Goal: Task Accomplishment & Management: Manage account settings

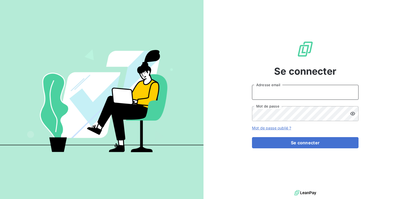
click at [273, 94] on input "Adresse email" at bounding box center [305, 92] width 106 height 15
type input "[EMAIL_ADDRESS][PERSON_NAME][DOMAIN_NAME]"
click at [252, 137] on button "Se connecter" at bounding box center [305, 142] width 106 height 11
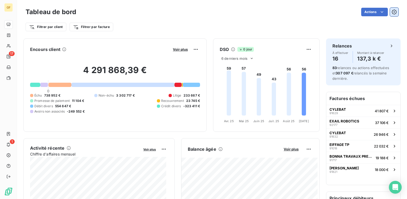
click at [391, 9] on button "button" at bounding box center [394, 12] width 9 height 9
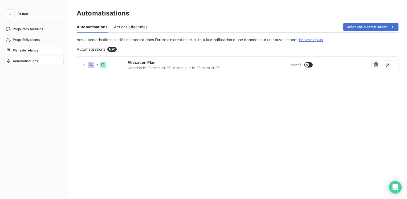
click at [28, 50] on span "Plans de relance" at bounding box center [26, 50] width 26 height 5
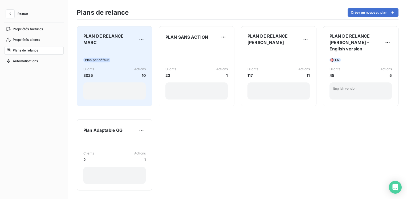
click at [114, 47] on div "PLAN DE RELANCE MARC Plan par défaut Clients 3025 Actions 10" at bounding box center [114, 66] width 62 height 67
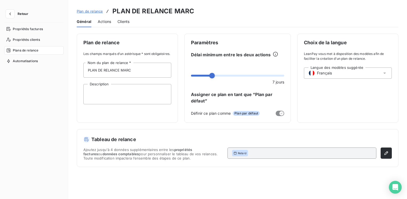
click at [100, 21] on span "Actions" at bounding box center [104, 21] width 13 height 5
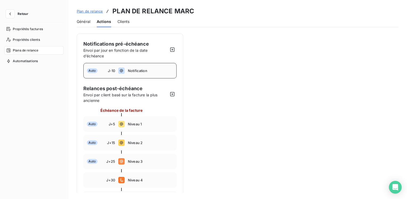
click at [136, 70] on span "Notification" at bounding box center [150, 70] width 45 height 4
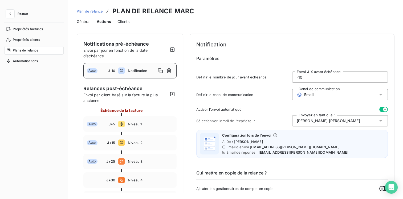
click at [379, 109] on button "button" at bounding box center [383, 108] width 9 height 5
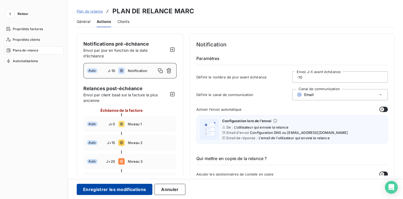
click at [93, 188] on button "Enregistrer les modifications" at bounding box center [115, 188] width 76 height 11
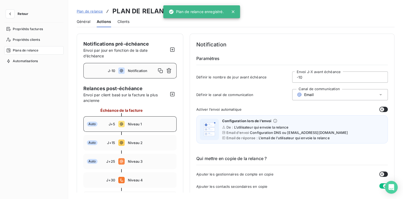
click at [133, 121] on div "Auto J+5 Niveau 1" at bounding box center [129, 123] width 93 height 15
type input "5"
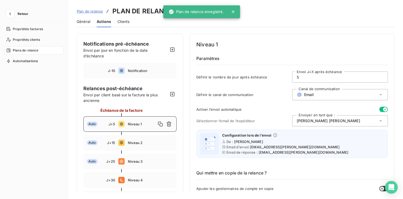
click at [379, 108] on button "button" at bounding box center [383, 108] width 9 height 5
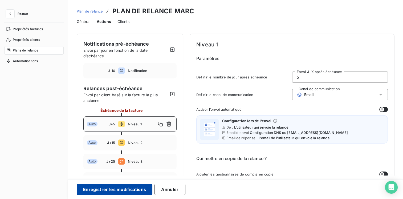
click at [110, 189] on button "Enregistrer les modifications" at bounding box center [115, 188] width 76 height 11
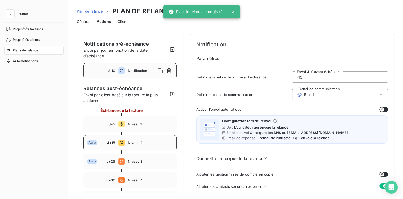
click at [135, 145] on div "Auto J+15 Niveau 2" at bounding box center [129, 142] width 93 height 15
type input "15"
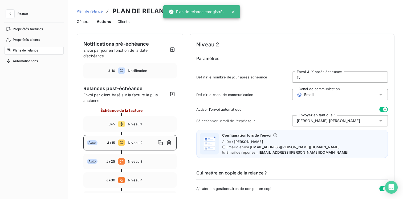
click at [379, 109] on button "button" at bounding box center [383, 108] width 9 height 5
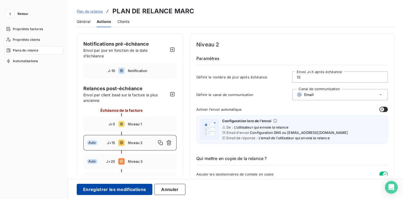
click at [108, 191] on button "Enregistrer les modifications" at bounding box center [115, 188] width 76 height 11
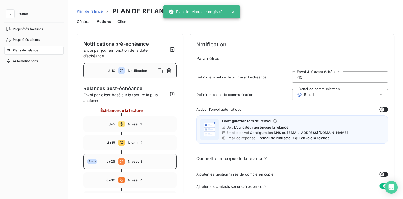
click at [123, 161] on icon at bounding box center [121, 161] width 6 height 6
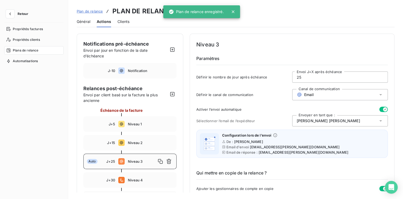
type input "25"
click at [379, 108] on button "button" at bounding box center [383, 108] width 9 height 5
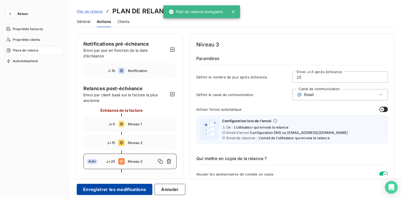
click at [123, 188] on button "Enregistrer les modifications" at bounding box center [115, 188] width 76 height 11
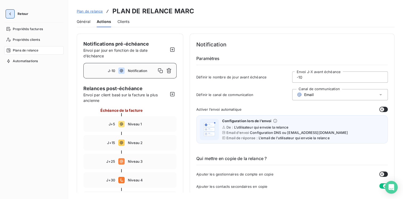
click at [12, 11] on button "button" at bounding box center [10, 14] width 9 height 9
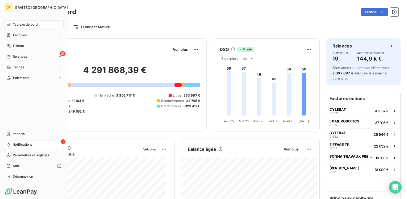
click at [23, 143] on span "Notifications" at bounding box center [23, 144] width 20 height 5
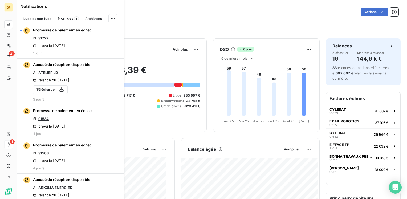
click at [65, 22] on div "Non lues 1" at bounding box center [68, 18] width 21 height 11
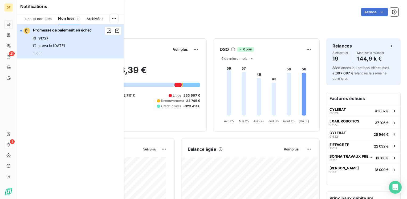
click at [102, 49] on button "Promesse de paiement en échec 91727 prévu le [DATE] 1 jour" at bounding box center [70, 41] width 106 height 34
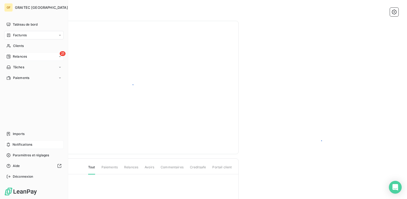
click at [21, 56] on span "Relances" at bounding box center [20, 56] width 14 height 5
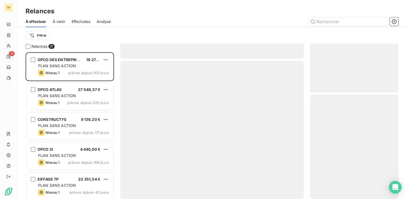
scroll to position [142, 84]
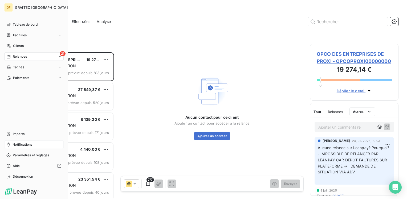
click at [14, 56] on span "Relances" at bounding box center [20, 56] width 14 height 5
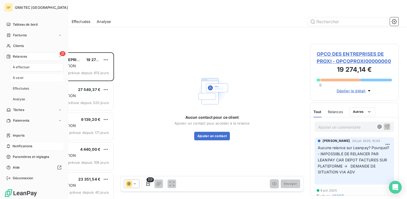
scroll to position [1, 0]
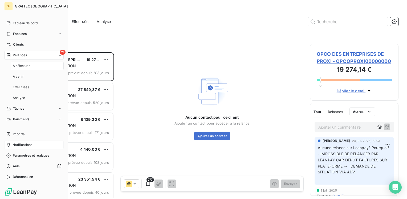
click at [25, 67] on span "À effectuer" at bounding box center [21, 65] width 17 height 5
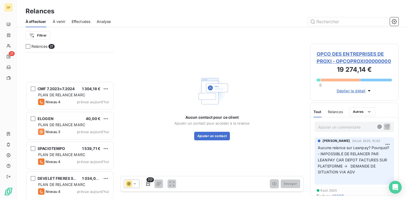
scroll to position [480, 0]
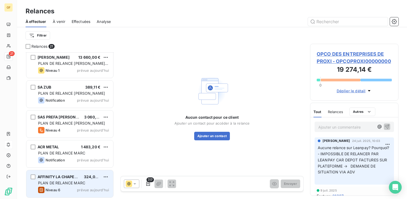
click at [60, 180] on span "PLAN DE RELANCE MARC" at bounding box center [61, 182] width 47 height 5
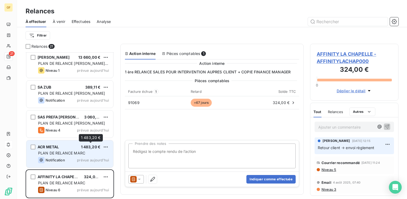
click at [96, 149] on div "1 483,20 €" at bounding box center [91, 146] width 20 height 5
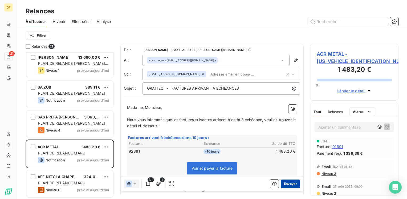
click at [285, 186] on button "Envoyer" at bounding box center [290, 183] width 19 height 9
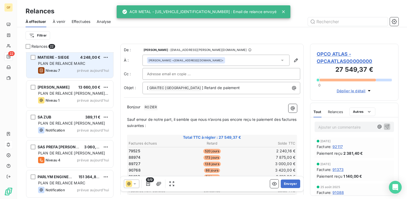
click at [81, 64] on span "PLAN DE RELANCE MARC" at bounding box center [61, 63] width 47 height 5
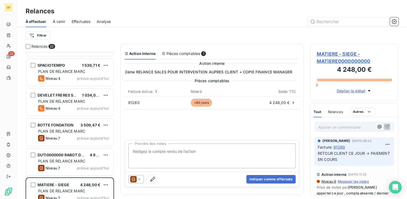
scroll to position [347, 0]
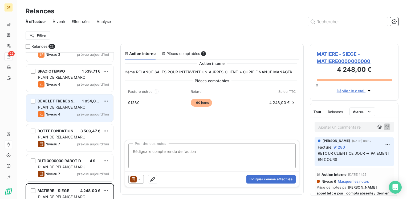
click at [83, 107] on span "PLAN DE RELANCE MARC" at bounding box center [61, 107] width 47 height 5
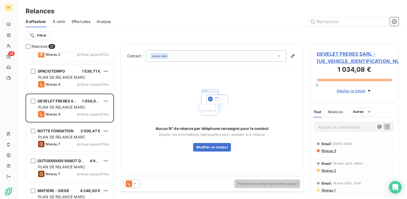
click at [135, 183] on icon at bounding box center [134, 183] width 5 height 5
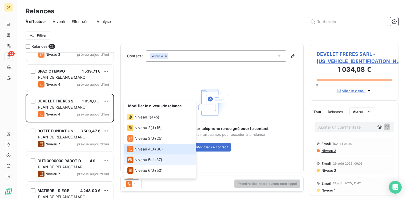
click at [145, 158] on span "Niveau 5" at bounding box center [142, 159] width 16 height 5
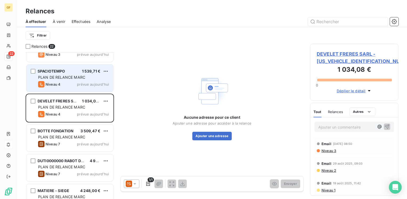
click at [73, 78] on span "PLAN DE RELANCE MARC" at bounding box center [61, 77] width 47 height 5
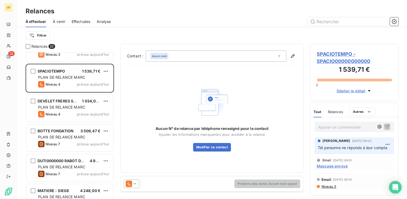
click at [134, 182] on icon at bounding box center [134, 183] width 5 height 5
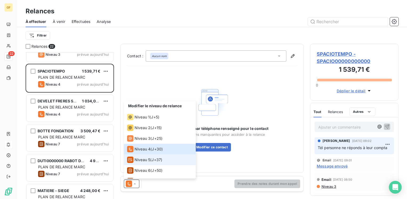
click at [145, 159] on span "Niveau 5" at bounding box center [142, 159] width 16 height 5
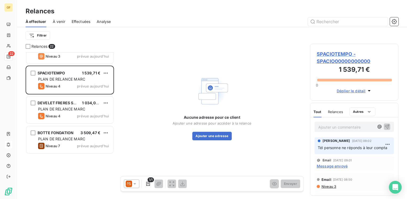
scroll to position [267, 0]
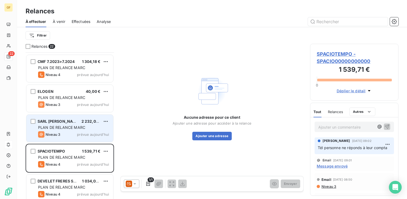
drag, startPoint x: 68, startPoint y: 120, endPoint x: 83, endPoint y: 119, distance: 15.2
click at [68, 120] on span "SARL [PERSON_NAME]" at bounding box center [59, 121] width 43 height 5
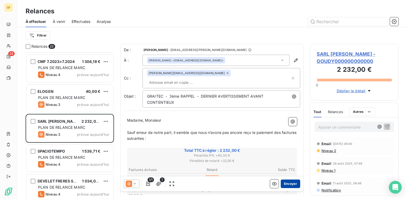
click at [283, 183] on button "Envoyer" at bounding box center [290, 183] width 19 height 9
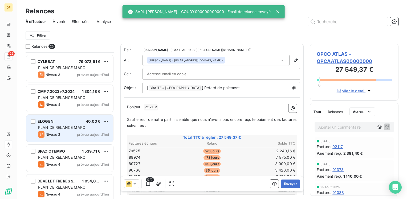
click at [80, 129] on span "PLAN DE RELANCE MARC" at bounding box center [61, 127] width 47 height 5
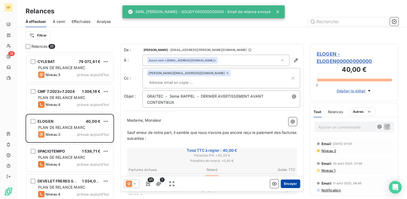
click at [287, 184] on button "Envoyer" at bounding box center [290, 183] width 19 height 9
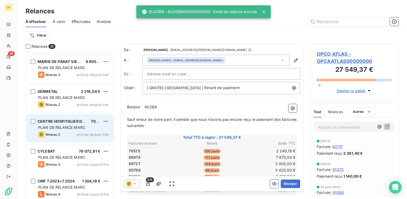
click at [76, 124] on div "CENTRE HOSPITALIER DE [GEOGRAPHIC_DATA] 702,00 € PLAN DE RELANCE [PERSON_NAME] …" at bounding box center [69, 127] width 87 height 27
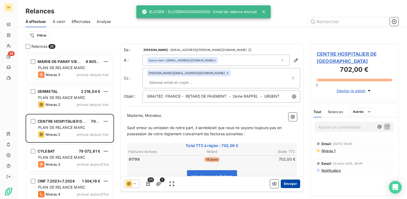
click at [284, 183] on button "Envoyer" at bounding box center [290, 183] width 19 height 9
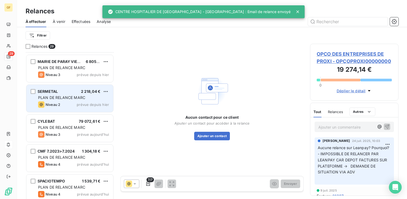
click at [86, 102] on span "prévue depuis hier" at bounding box center [93, 104] width 32 height 4
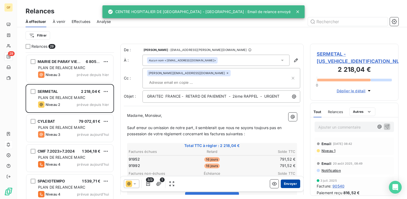
click at [292, 186] on button "Envoyer" at bounding box center [290, 183] width 19 height 9
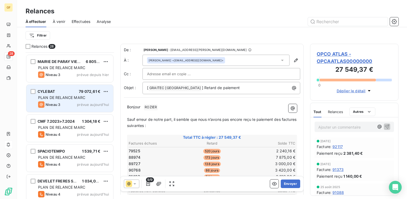
click at [92, 102] on span "prévue aujourd’hui" at bounding box center [93, 104] width 32 height 4
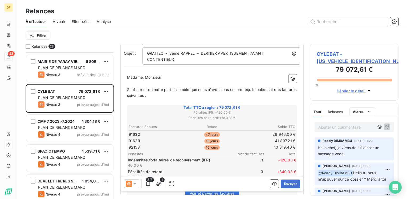
scroll to position [53, 0]
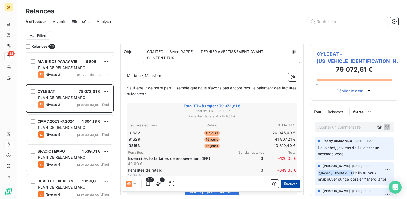
click at [285, 187] on button "Envoyer" at bounding box center [290, 183] width 19 height 9
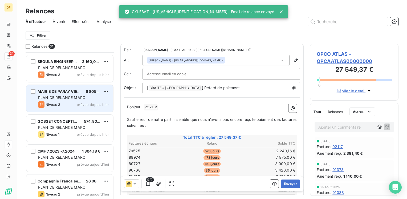
click at [89, 97] on div "PLAN DE RELANCE MARC" at bounding box center [73, 97] width 71 height 5
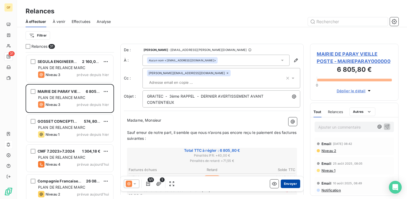
click at [285, 186] on button "Envoyer" at bounding box center [290, 183] width 19 height 9
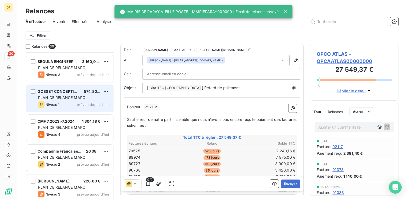
click at [88, 99] on div "PLAN DE RELANCE MARC" at bounding box center [73, 97] width 71 height 5
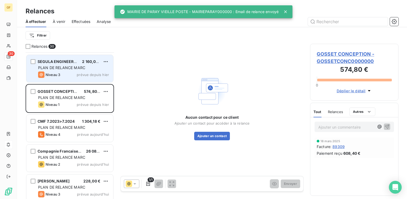
click at [73, 68] on span "PLAN DE RELANCE MARC" at bounding box center [61, 67] width 47 height 5
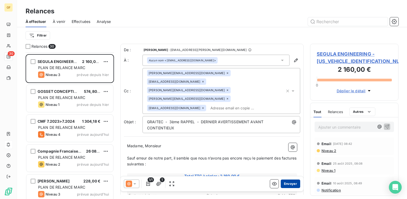
click at [285, 183] on button "Envoyer" at bounding box center [290, 183] width 19 height 9
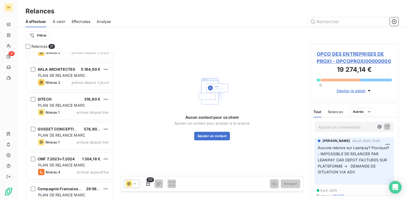
scroll to position [214, 0]
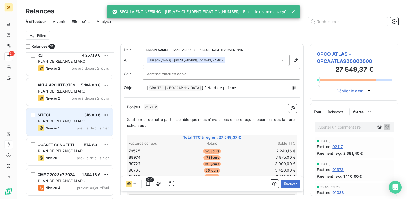
click at [76, 115] on div "SITECH 316,80 €" at bounding box center [73, 114] width 71 height 5
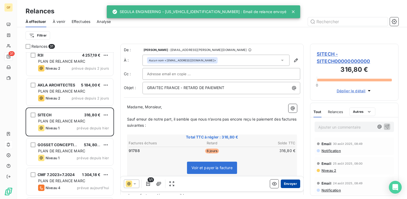
click at [287, 185] on button "Envoyer" at bounding box center [290, 183] width 19 height 9
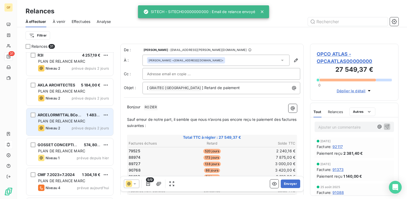
click at [74, 123] on div "PLAN DE RELANCE MARC" at bounding box center [73, 120] width 71 height 5
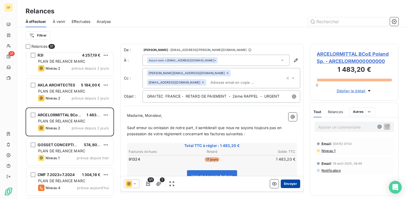
click at [283, 181] on button "Envoyer" at bounding box center [290, 183] width 19 height 9
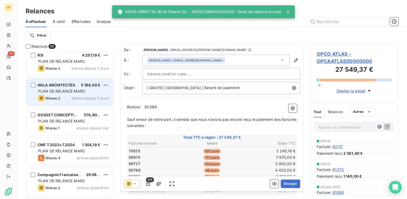
click at [72, 92] on span "PLAN DE RELANCE MARC" at bounding box center [61, 91] width 47 height 5
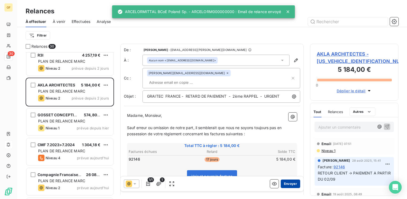
click at [286, 183] on button "Envoyer" at bounding box center [290, 183] width 19 height 9
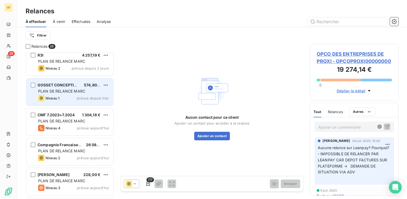
scroll to position [187, 0]
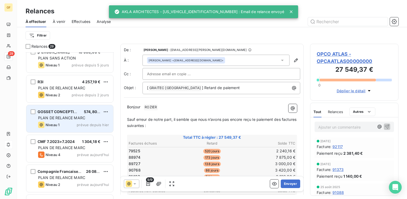
click at [74, 120] on div "GOSSET CONCEPTION 574,80 € PLAN DE RELANCE [PERSON_NAME] 1 prévue depuis [DATE]" at bounding box center [69, 118] width 87 height 27
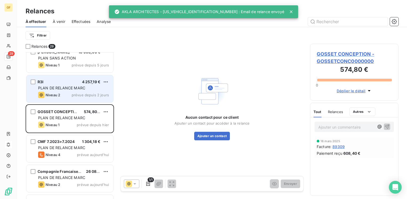
click at [75, 88] on span "PLAN DE RELANCE MARC" at bounding box center [61, 87] width 47 height 5
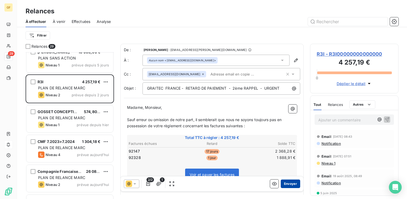
click at [294, 181] on button "Envoyer" at bounding box center [290, 183] width 19 height 9
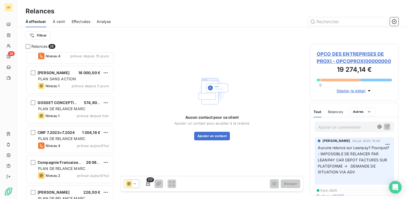
scroll to position [160, 0]
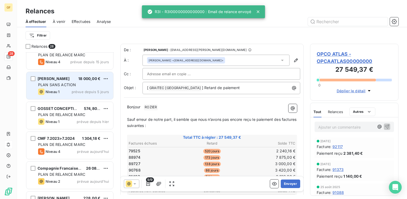
click at [78, 91] on span "prévue depuis 5 jours" at bounding box center [90, 91] width 37 height 4
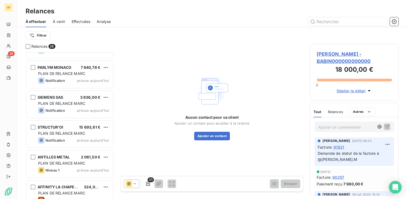
scroll to position [688, 0]
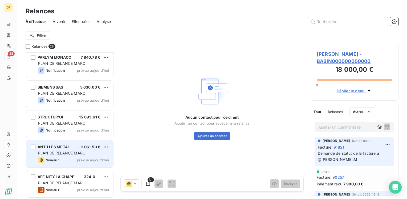
drag, startPoint x: 67, startPoint y: 154, endPoint x: 74, endPoint y: 151, distance: 7.3
click at [68, 154] on span "PLAN DE RELANCE MARC" at bounding box center [61, 152] width 47 height 5
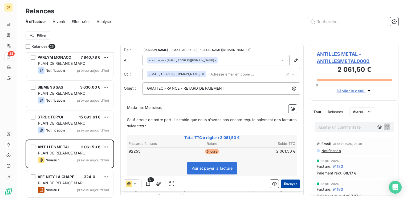
click at [287, 182] on button "Envoyer" at bounding box center [290, 183] width 19 height 9
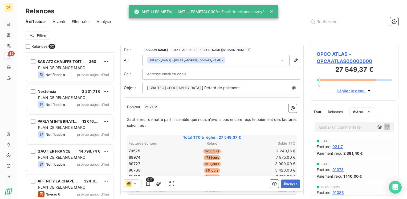
scroll to position [808, 0]
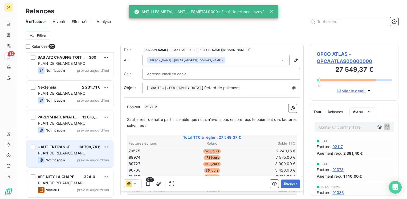
click at [81, 157] on div "Notification prévue [DATE]" at bounding box center [73, 160] width 71 height 6
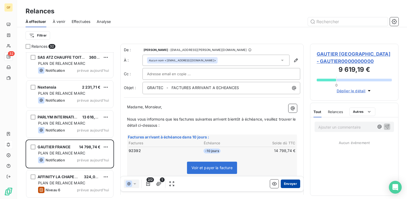
click at [286, 185] on button "Envoyer" at bounding box center [290, 183] width 19 height 9
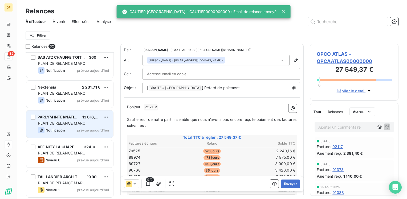
click at [79, 128] on span "prévue aujourd’hui" at bounding box center [93, 130] width 32 height 4
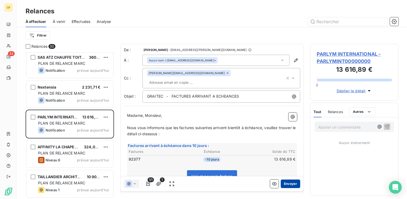
click at [285, 182] on button "Envoyer" at bounding box center [290, 183] width 19 height 9
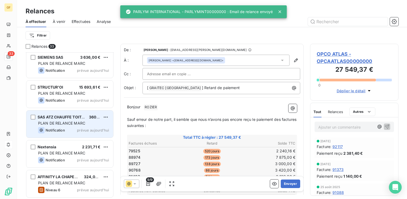
click at [85, 124] on div "PLAN DE RELANCE MARC" at bounding box center [73, 122] width 71 height 5
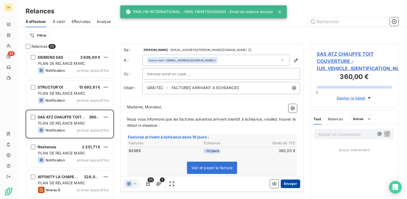
click at [281, 184] on button "Envoyer" at bounding box center [290, 183] width 19 height 9
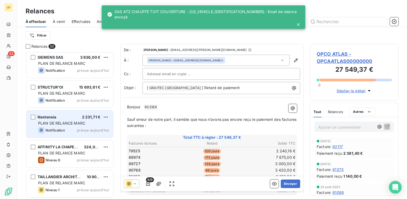
click at [81, 122] on span "PLAN DE RELANCE MARC" at bounding box center [61, 123] width 47 height 5
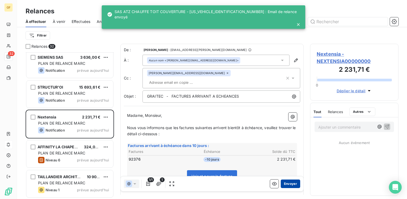
click at [293, 180] on button "Envoyer" at bounding box center [290, 183] width 19 height 9
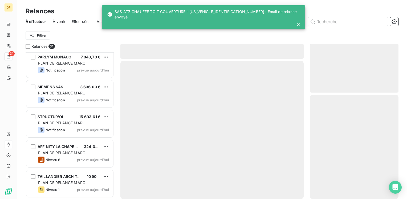
scroll to position [778, 0]
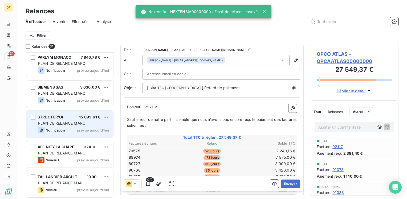
click at [78, 125] on span "PLAN DE RELANCE MARC" at bounding box center [61, 123] width 47 height 5
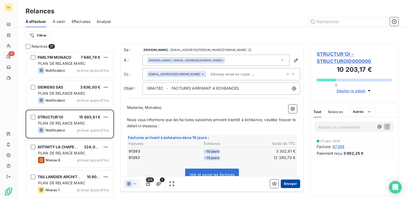
click at [283, 183] on button "Envoyer" at bounding box center [290, 183] width 19 height 9
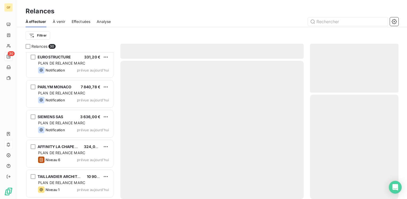
scroll to position [748, 0]
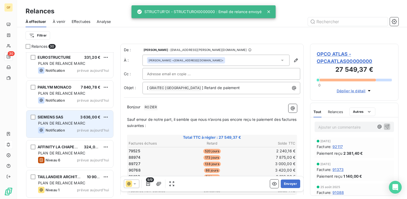
click at [93, 121] on div "PLAN DE RELANCE MARC" at bounding box center [73, 122] width 71 height 5
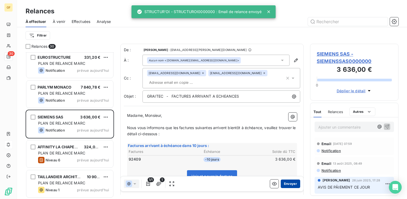
click at [289, 182] on button "Envoyer" at bounding box center [290, 183] width 19 height 9
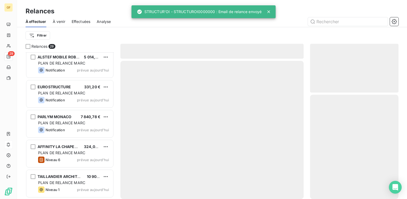
scroll to position [718, 0]
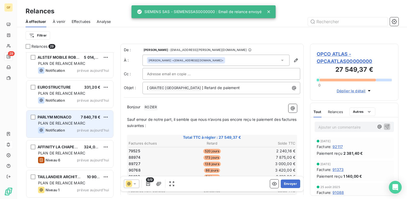
click at [85, 118] on span "7 840,78 €" at bounding box center [91, 116] width 20 height 5
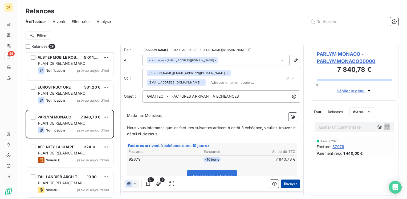
click at [286, 185] on button "Envoyer" at bounding box center [290, 183] width 19 height 9
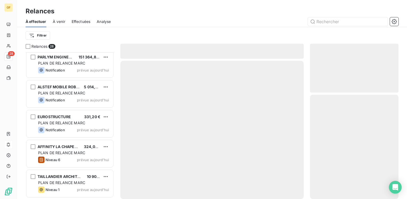
scroll to position [688, 0]
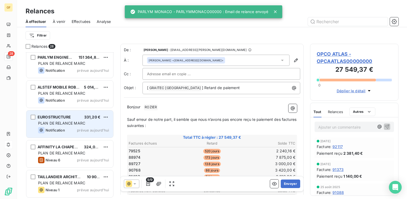
click at [78, 122] on span "PLAN DE RELANCE MARC" at bounding box center [61, 123] width 47 height 5
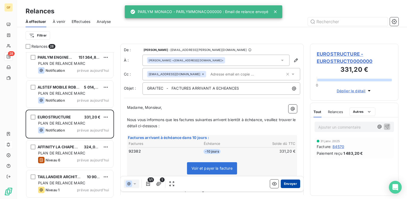
click at [294, 184] on button "Envoyer" at bounding box center [290, 183] width 19 height 9
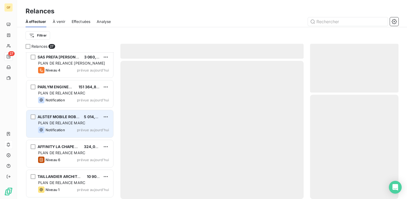
scroll to position [659, 0]
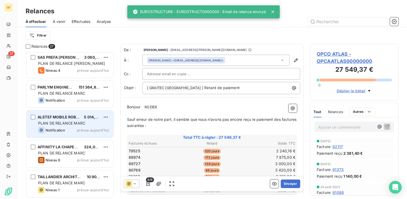
click at [87, 122] on div "PLAN DE RELANCE MARC" at bounding box center [73, 122] width 71 height 5
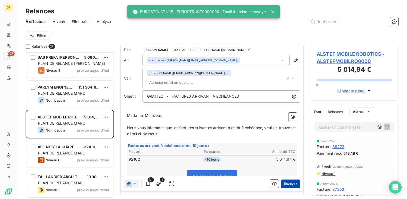
click at [287, 184] on button "Envoyer" at bounding box center [290, 183] width 19 height 9
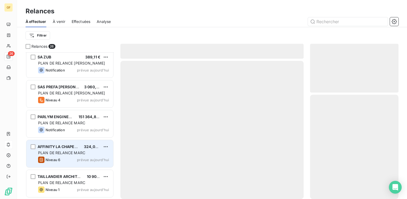
scroll to position [629, 0]
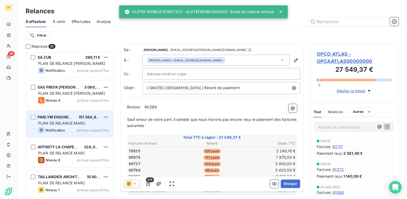
click at [80, 124] on span "PLAN DE RELANCE MARC" at bounding box center [61, 123] width 47 height 5
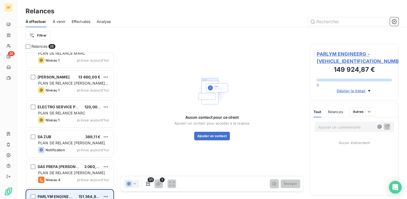
scroll to position [549, 0]
click at [88, 111] on div "PLAN DE RELANCE MARC" at bounding box center [73, 113] width 71 height 5
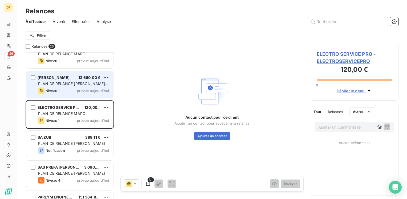
click at [76, 84] on span "PLAN DE RELANCE [PERSON_NAME] - English version" at bounding box center [73, 86] width 70 height 10
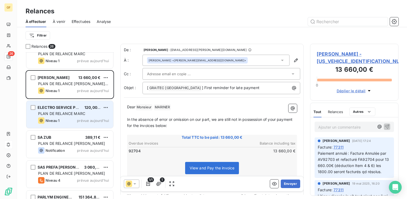
click at [76, 109] on div "ELECTRO SERVICE PRO" at bounding box center [59, 107] width 43 height 5
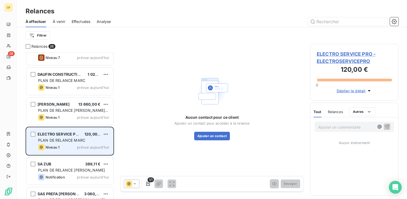
scroll to position [496, 0]
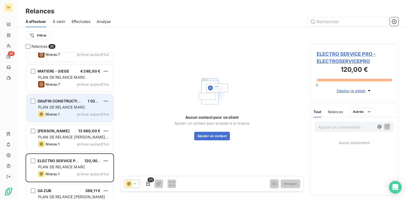
click at [77, 109] on div "PLAN DE RELANCE MARC" at bounding box center [73, 106] width 71 height 5
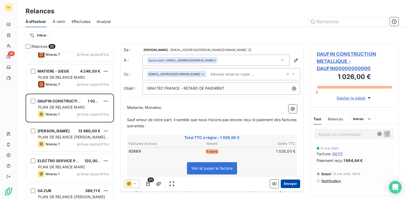
click at [288, 183] on button "Envoyer" at bounding box center [290, 183] width 19 height 9
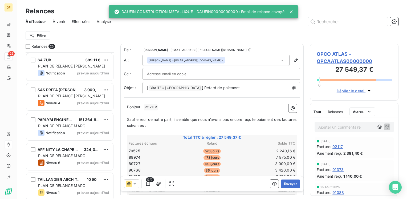
scroll to position [599, 0]
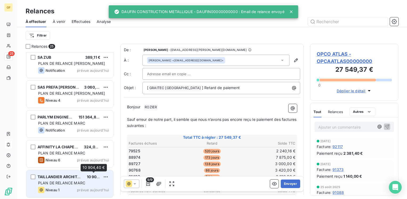
click at [97, 178] on span "10 904,40 €" at bounding box center [98, 176] width 22 height 5
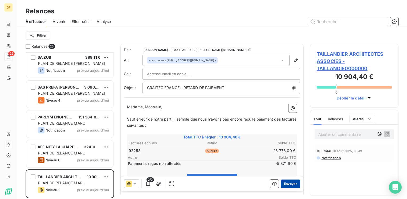
click at [284, 182] on button "Envoyer" at bounding box center [290, 183] width 19 height 9
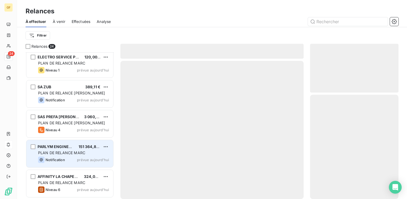
scroll to position [569, 0]
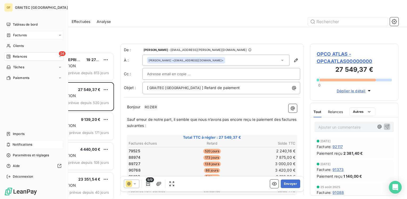
click at [21, 33] on span "Factures" at bounding box center [20, 35] width 14 height 5
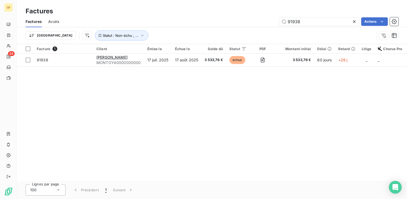
drag, startPoint x: 315, startPoint y: 21, endPoint x: 268, endPoint y: 22, distance: 47.7
click at [268, 22] on div "91938 Actions" at bounding box center [231, 21] width 333 height 9
type input "91660"
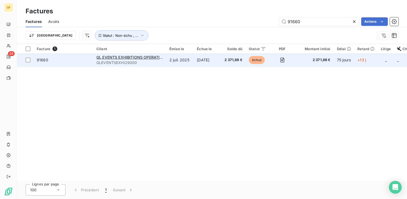
click at [142, 63] on span "GLEVENTSEXHI29000" at bounding box center [129, 62] width 67 height 5
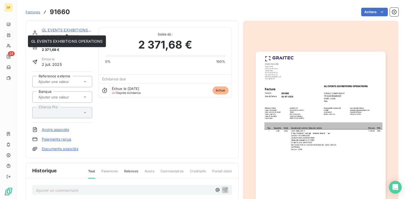
click at [78, 29] on link "GL EVENTS EXHIBITIONS OPERATIONS" at bounding box center [78, 30] width 72 height 5
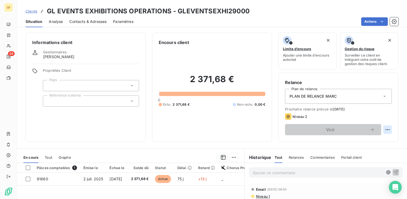
click at [386, 129] on html "GF 24 Clients GL EVENTS EXHIBITIONS OPERATIONS - GLEVENTSEXHI29000 Situation An…" at bounding box center [203, 99] width 407 height 199
click at [371, 141] on div "Replanifier cette action" at bounding box center [362, 141] width 48 height 9
select select "8"
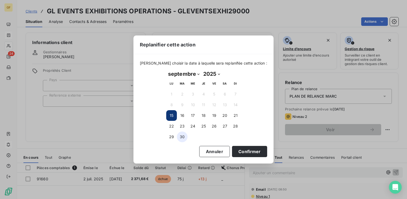
click at [181, 134] on button "30" at bounding box center [182, 136] width 11 height 11
click at [232, 146] on button "Confirmer" at bounding box center [249, 151] width 35 height 11
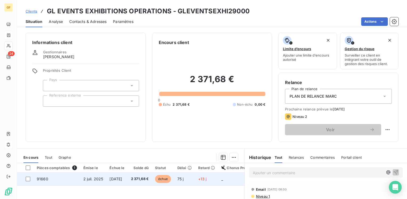
click at [84, 179] on span "2 juil. 2025" at bounding box center [93, 178] width 20 height 5
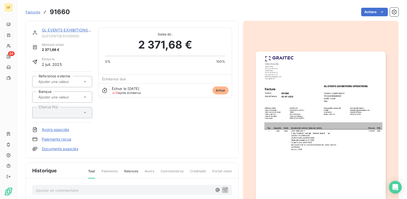
scroll to position [80, 0]
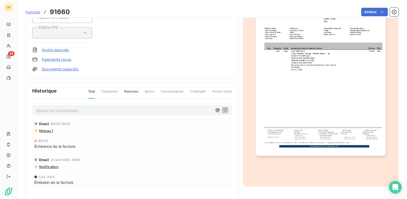
click at [63, 111] on p "Ajouter un commentaire ﻿" at bounding box center [124, 110] width 176 height 7
click at [227, 109] on div "AVIS DE PAIEMENT" at bounding box center [132, 110] width 200 height 10
click at [225, 108] on button "button" at bounding box center [225, 109] width 6 height 6
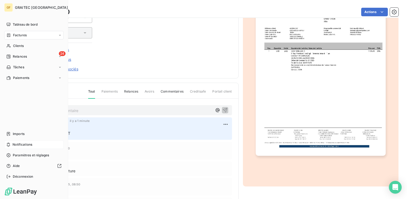
drag, startPoint x: 19, startPoint y: 36, endPoint x: 46, endPoint y: 33, distance: 26.5
click at [20, 36] on span "Factures" at bounding box center [20, 35] width 14 height 5
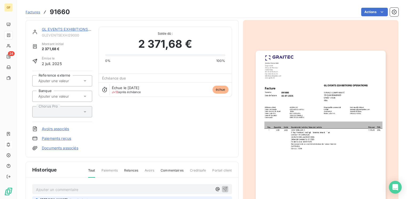
scroll to position [0, 0]
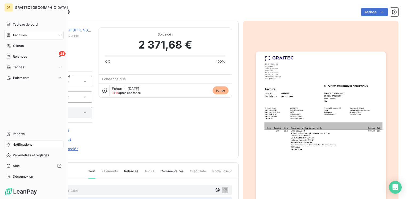
click at [20, 36] on span "Factures" at bounding box center [20, 35] width 14 height 5
click at [20, 45] on span "Factures" at bounding box center [20, 45] width 14 height 5
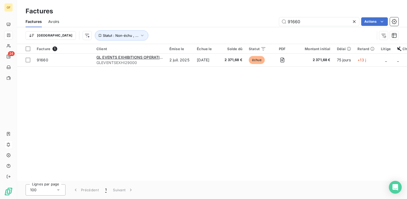
drag, startPoint x: 310, startPoint y: 20, endPoint x: 246, endPoint y: 24, distance: 64.0
click at [246, 25] on div "91660 Actions" at bounding box center [231, 21] width 333 height 9
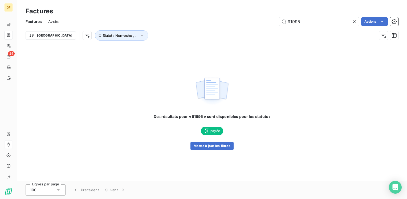
type input "91995"
click at [109, 35] on span "Statut : Non-échu , ..." at bounding box center [121, 35] width 36 height 4
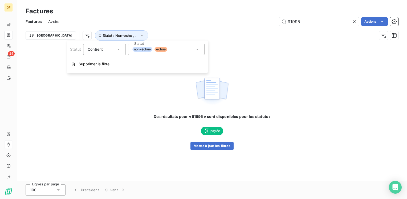
click at [162, 50] on span "échue" at bounding box center [160, 49] width 13 height 5
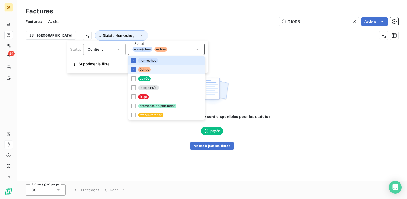
click at [131, 72] on li "échue" at bounding box center [166, 69] width 77 height 9
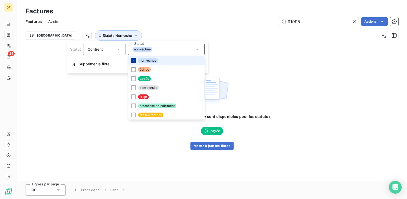
click at [133, 60] on icon at bounding box center [133, 60] width 3 height 3
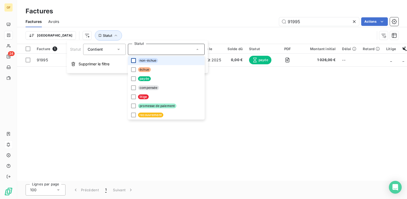
click at [283, 111] on div "Facture 1 Client Émise le Échue le Solde dû Statut PDF Montant initial Délai Re…" at bounding box center [212, 112] width 390 height 137
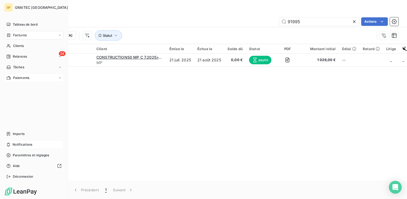
click at [22, 76] on span "Paiements" at bounding box center [21, 77] width 16 height 5
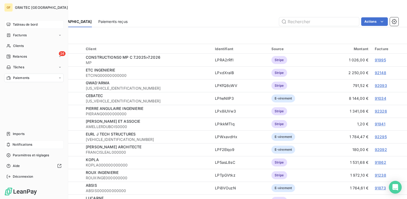
click at [17, 25] on span "Tableau de bord" at bounding box center [25, 24] width 25 height 5
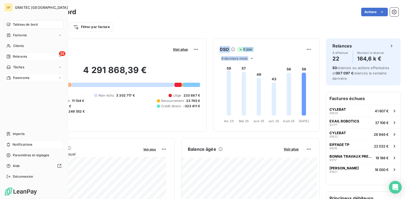
click at [10, 57] on icon at bounding box center [9, 57] width 4 height 4
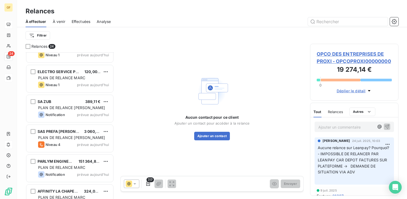
scroll to position [569, 0]
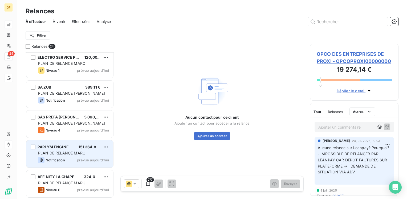
click at [67, 154] on span "PLAN DE RELANCE MARC" at bounding box center [61, 152] width 47 height 5
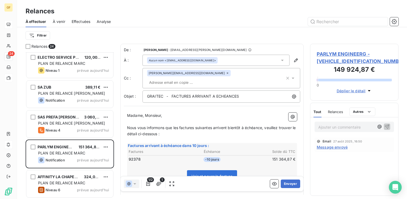
click at [78, 21] on span "Effectuées" at bounding box center [81, 21] width 19 height 5
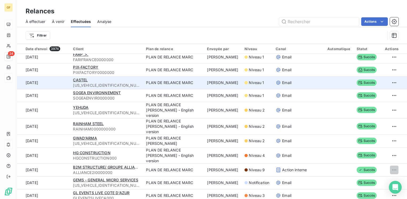
scroll to position [346, 0]
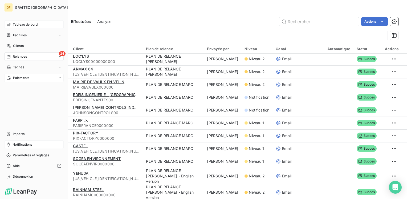
click at [17, 55] on span "Relances" at bounding box center [20, 56] width 14 height 5
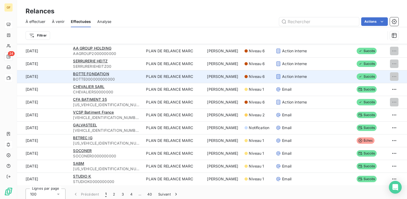
scroll to position [18, 0]
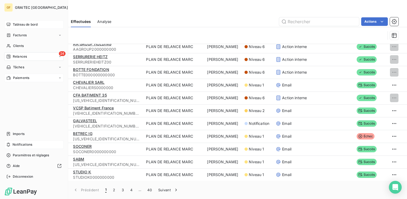
click at [23, 57] on span "Relances" at bounding box center [20, 56] width 14 height 5
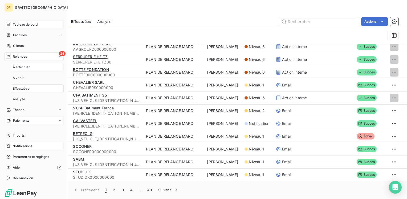
click at [20, 69] on span "À effectuer" at bounding box center [21, 67] width 17 height 5
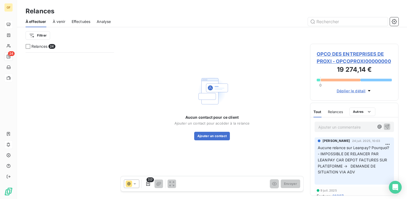
scroll to position [569, 0]
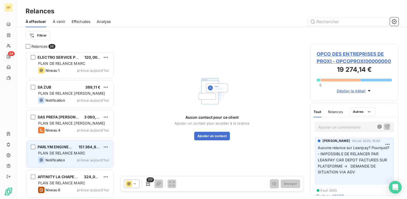
click at [72, 160] on div "Notification prévue [DATE]" at bounding box center [73, 160] width 71 height 6
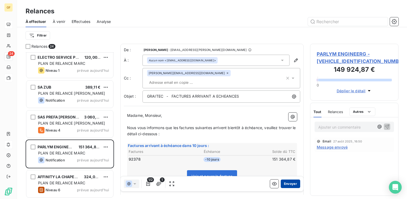
click at [282, 182] on button "Envoyer" at bounding box center [290, 183] width 19 height 9
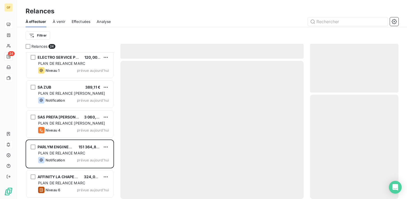
scroll to position [539, 0]
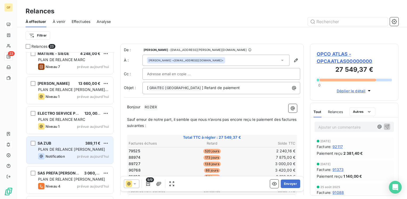
scroll to position [513, 0]
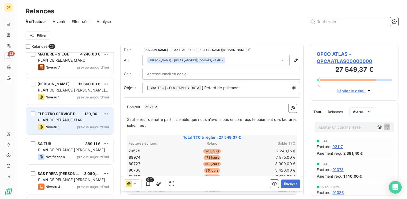
click at [75, 121] on span "PLAN DE RELANCE MARC" at bounding box center [61, 119] width 47 height 5
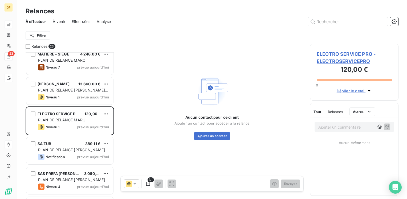
click at [344, 52] on span "ELECTRO SERVICE PRO - ELECTROSERVICEPRO" at bounding box center [354, 57] width 75 height 14
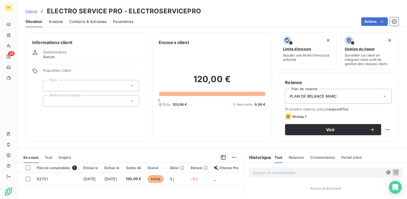
click at [91, 20] on span "Contacts & Adresses" at bounding box center [87, 21] width 37 height 5
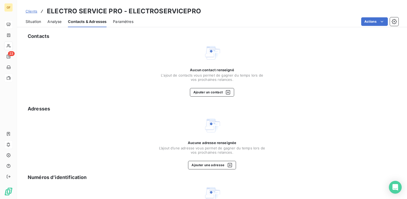
click at [32, 22] on span "Situation" at bounding box center [33, 21] width 15 height 5
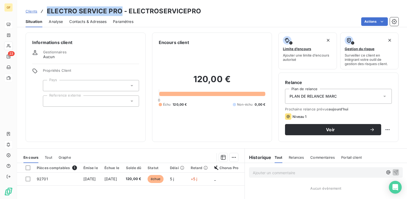
drag, startPoint x: 120, startPoint y: 10, endPoint x: 45, endPoint y: 12, distance: 75.7
click at [45, 12] on div "Clients ELECTRO SERVICE PRO - ELECTROSERVICEPRO" at bounding box center [113, 11] width 175 height 10
copy h3 "ELECTRO SERVICE PRO"
click at [87, 21] on span "Contacts & Adresses" at bounding box center [87, 21] width 37 height 5
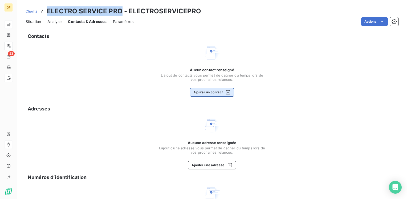
click at [207, 94] on button "Ajouter un contact" at bounding box center [212, 92] width 44 height 9
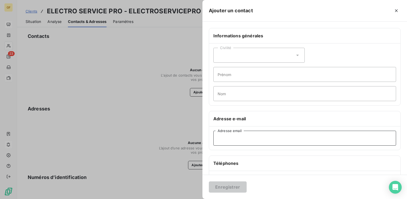
click at [231, 141] on input "Adresse email" at bounding box center [304, 137] width 183 height 15
paste input "[EMAIL_ADDRESS][DOMAIN_NAME]"
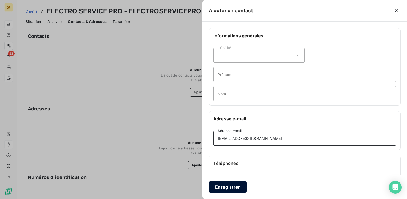
type input "[EMAIL_ADDRESS][DOMAIN_NAME]"
click at [229, 185] on button "Enregistrer" at bounding box center [228, 186] width 38 height 11
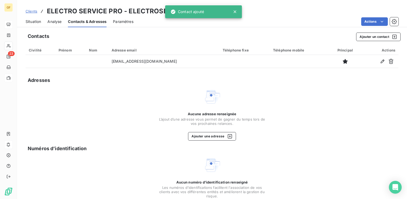
click at [33, 20] on span "Situation" at bounding box center [33, 21] width 15 height 5
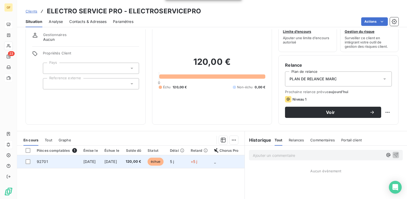
scroll to position [27, 0]
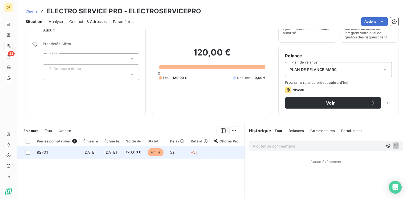
click at [117, 151] on span "[DATE]" at bounding box center [110, 152] width 13 height 5
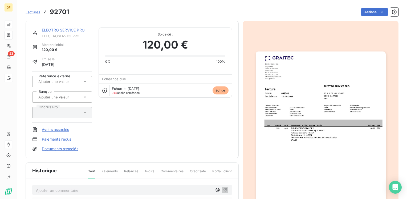
click at [311, 84] on img "button" at bounding box center [321, 142] width 130 height 183
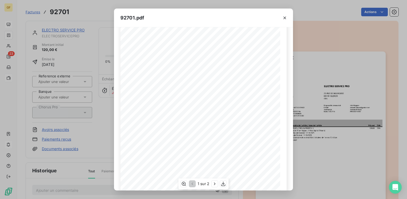
scroll to position [75, 0]
click at [215, 183] on icon "button" at bounding box center [214, 183] width 1 height 2
click at [285, 16] on icon "button" at bounding box center [284, 17] width 5 height 5
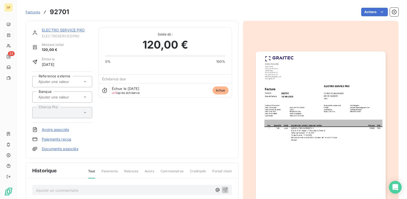
click at [68, 31] on link "ELECTRO SERVICE PRO" at bounding box center [63, 30] width 43 height 5
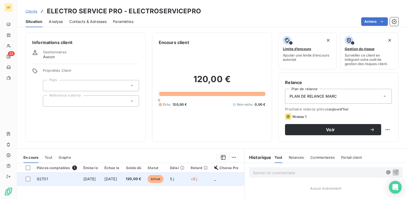
click at [144, 175] on td "120,00 €" at bounding box center [133, 178] width 22 height 13
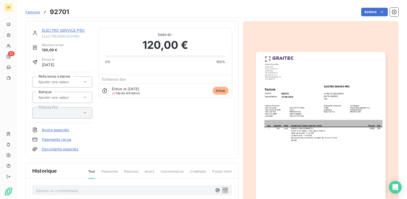
scroll to position [53, 0]
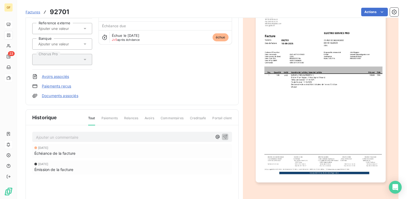
click at [75, 135] on p "Ajouter un commentaire ﻿" at bounding box center [124, 137] width 176 height 7
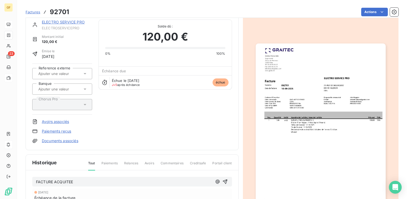
scroll to position [0, 0]
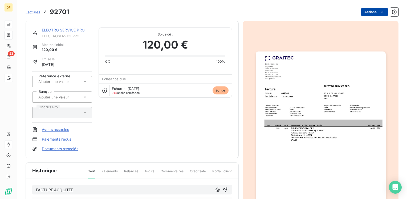
click at [372, 9] on html "GF 23 Factures 92701 Actions ELECTRO SERVICE PRO ELECTROSERVICEPRO Montant init…" at bounding box center [203, 99] width 407 height 199
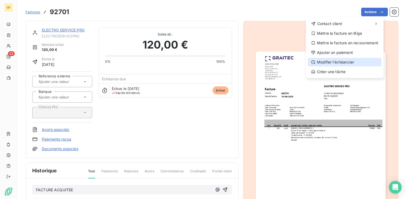
click at [327, 61] on div "Modifier l’échéancier" at bounding box center [344, 62] width 73 height 9
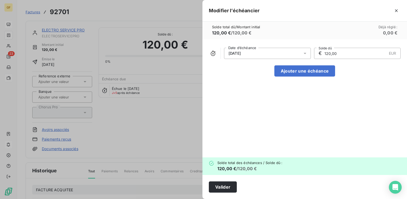
click at [307, 53] on icon at bounding box center [304, 53] width 5 height 5
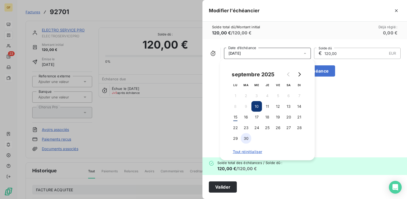
click at [244, 137] on button "30" at bounding box center [246, 138] width 11 height 11
click at [223, 185] on button "Valider" at bounding box center [223, 186] width 28 height 11
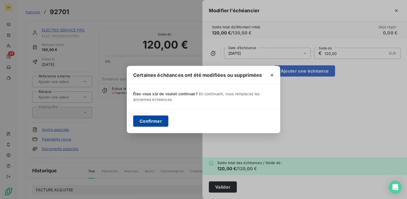
click at [158, 118] on button "Confirmer" at bounding box center [150, 120] width 35 height 11
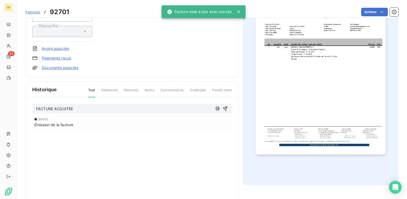
scroll to position [69, 0]
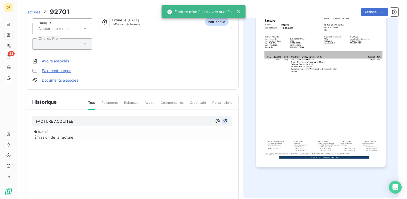
click at [223, 120] on icon "button" at bounding box center [225, 121] width 5 height 5
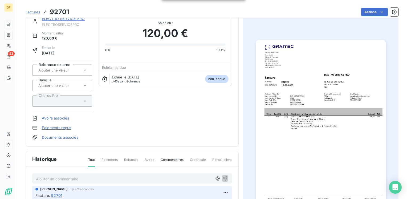
scroll to position [0, 0]
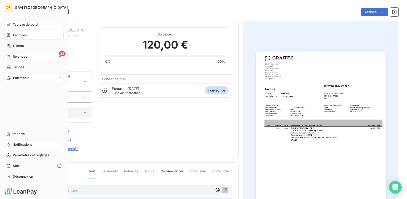
click at [14, 57] on span "Relances" at bounding box center [20, 56] width 14 height 5
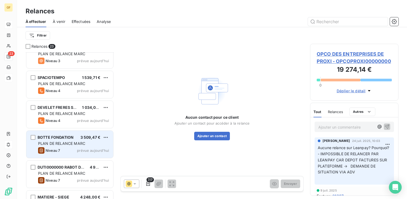
scroll to position [353, 0]
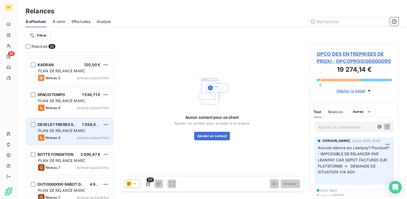
click at [65, 126] on div "DEVELET FRERES SARL" at bounding box center [58, 124] width 40 height 5
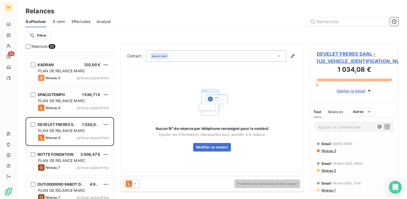
click at [346, 51] on span "DEVELET FRERES SARL - [US_VEHICLE_IDENTIFICATION_NUMBER]" at bounding box center [354, 57] width 75 height 14
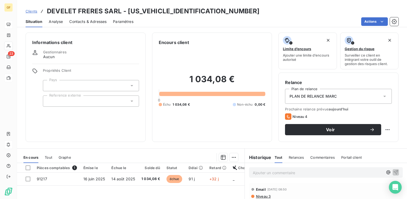
click at [101, 23] on span "Contacts & Adresses" at bounding box center [87, 21] width 37 height 5
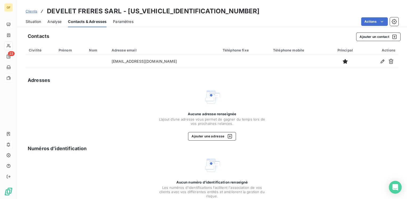
click at [32, 20] on span "Situation" at bounding box center [33, 21] width 15 height 5
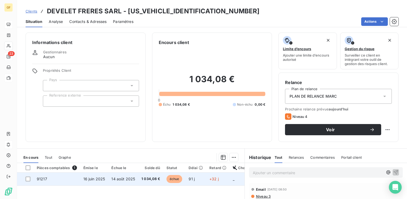
click at [119, 177] on span "14 août 2025" at bounding box center [123, 178] width 24 height 5
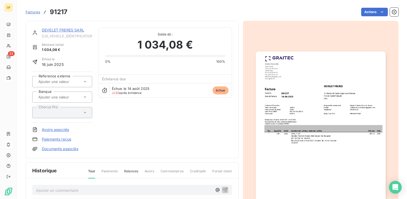
click at [283, 106] on img "button" at bounding box center [321, 142] width 130 height 183
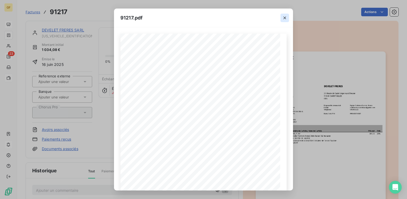
click at [286, 18] on icon "button" at bounding box center [284, 17] width 5 height 5
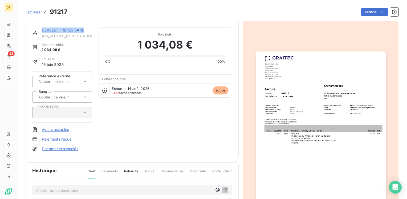
drag, startPoint x: 85, startPoint y: 32, endPoint x: 42, endPoint y: 31, distance: 43.4
click at [42, 31] on div "DEVELET FRERES SARL" at bounding box center [67, 29] width 50 height 5
copy link "DEVELET FRERES SARL"
click at [52, 29] on link "DEVELET FRERES SARL" at bounding box center [63, 30] width 42 height 5
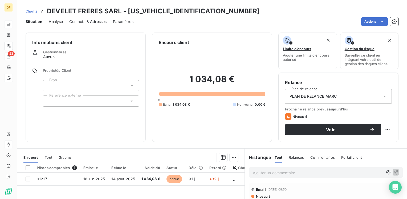
click at [90, 21] on span "Contacts & Adresses" at bounding box center [87, 21] width 37 height 5
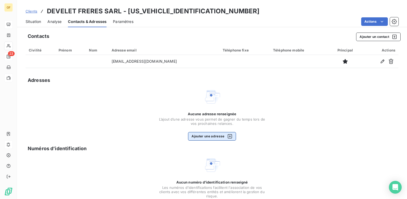
click at [209, 136] on button "Ajouter une adresse" at bounding box center [212, 136] width 48 height 9
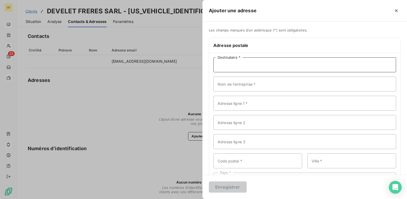
click at [223, 65] on input "Destinataire *" at bounding box center [304, 64] width 183 height 15
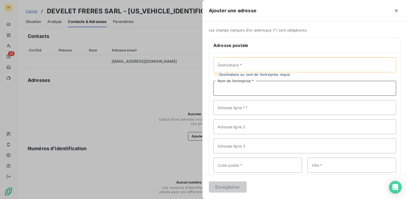
click at [221, 87] on input "Nom de l’entreprise *" at bounding box center [304, 88] width 183 height 15
paste input "DEVELET FRERES SARL"
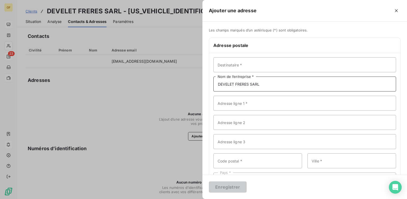
type input "DEVELET FRERES SARL"
click at [219, 109] on input "Adresse ligne 1 *" at bounding box center [304, 103] width 183 height 15
click at [242, 103] on input "[STREET_ADDRESS]" at bounding box center [304, 103] width 183 height 15
drag, startPoint x: 260, startPoint y: 102, endPoint x: 265, endPoint y: 100, distance: 5.8
click at [260, 102] on input "[STREET_ADDRESS]" at bounding box center [304, 103] width 183 height 15
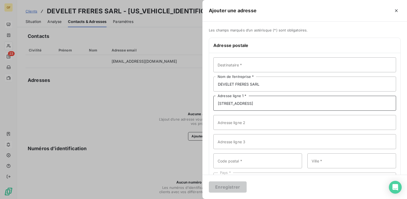
type input "[STREET_ADDRESS]"
click at [223, 158] on input "Code postal *" at bounding box center [257, 160] width 89 height 15
type input "716510"
click at [313, 159] on input "Ville *" at bounding box center [351, 160] width 89 height 15
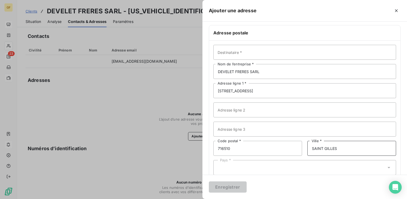
scroll to position [23, 0]
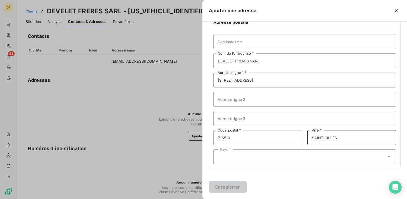
type input "SAINT GILLES"
click at [240, 156] on div "Pays *" at bounding box center [304, 156] width 183 height 15
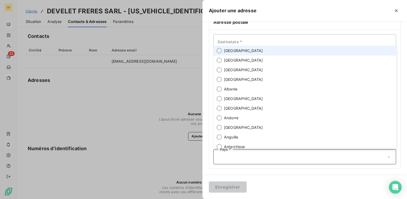
click at [221, 48] on li "[GEOGRAPHIC_DATA]" at bounding box center [304, 51] width 183 height 10
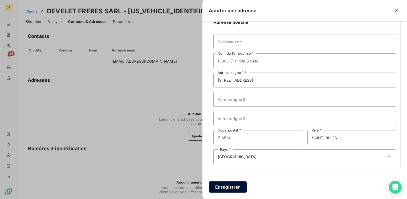
click at [220, 187] on button "Enregistrer" at bounding box center [228, 186] width 38 height 11
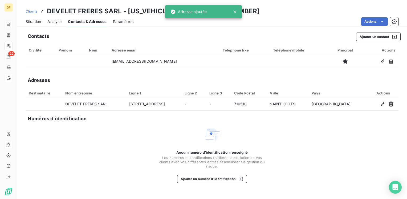
click at [36, 20] on span "Situation" at bounding box center [33, 21] width 15 height 5
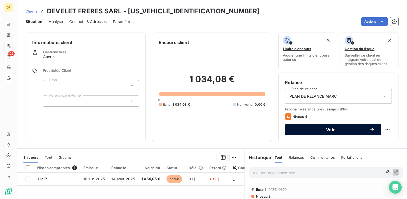
click at [296, 125] on button "Voir" at bounding box center [333, 129] width 96 height 11
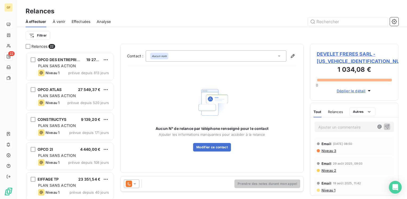
scroll to position [142, 84]
click at [133, 186] on div at bounding box center [131, 183] width 15 height 9
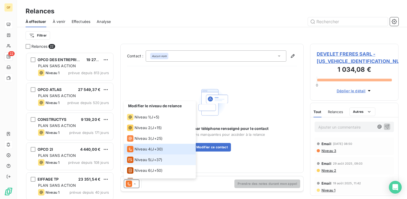
click at [141, 162] on span "Niveau 5" at bounding box center [142, 159] width 16 height 5
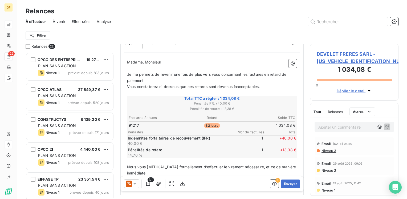
scroll to position [53, 0]
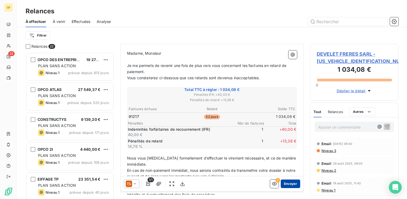
click at [286, 184] on button "Envoyer" at bounding box center [290, 183] width 19 height 9
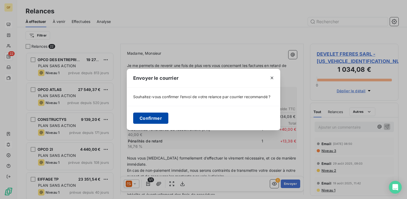
click at [151, 119] on button "Confirmer" at bounding box center [150, 117] width 35 height 11
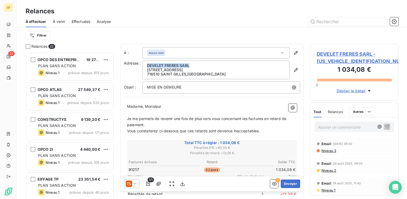
drag, startPoint x: 190, startPoint y: 65, endPoint x: 145, endPoint y: 65, distance: 44.2
click at [145, 65] on div "DEVELET FRERES SARL [STREET_ADDRESS]" at bounding box center [215, 69] width 147 height 19
copy p "DEVELET FRERES SARL"
click at [328, 51] on span "DEVELET FRERES SARL - [US_VEHICLE_IDENTIFICATION_NUMBER]" at bounding box center [354, 57] width 75 height 14
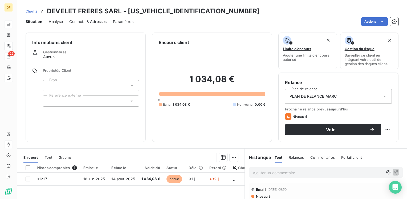
click at [96, 20] on span "Contacts & Adresses" at bounding box center [87, 21] width 37 height 5
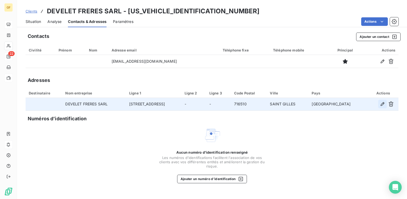
click at [382, 104] on icon "button" at bounding box center [382, 103] width 5 height 5
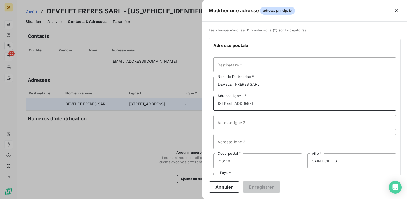
drag, startPoint x: 294, startPoint y: 101, endPoint x: 177, endPoint y: 102, distance: 117.7
click at [177, 198] on div "Modifier une adresse adresse principale Les champs marqués d’un [DEMOGRAPHIC_DA…" at bounding box center [203, 199] width 407 height 0
paste input "te de Saint-Léger Bp 38, 71510 [GEOGRAPHIC_DATA]"
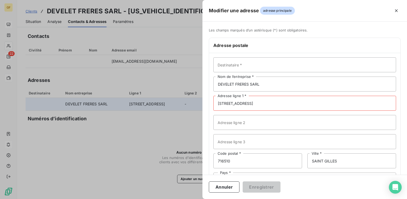
type input "[STREET_ADDRESS]"
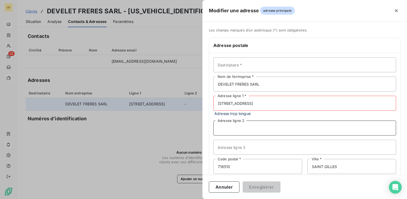
click at [236, 120] on input "Adresse ligne 2" at bounding box center [304, 127] width 183 height 15
type input "BP 38"
drag, startPoint x: 267, startPoint y: 102, endPoint x: 335, endPoint y: 95, distance: 68.2
click at [335, 95] on div "Destinataire * DEVELET FRERES SARL Nom de l’entreprise * [STREET_ADDRESS] Adres…" at bounding box center [304, 125] width 191 height 144
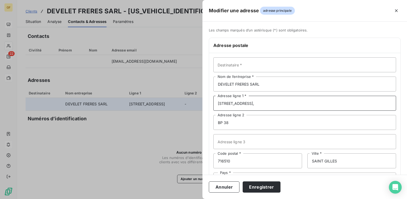
drag, startPoint x: 257, startPoint y: 102, endPoint x: 300, endPoint y: 98, distance: 43.8
click at [300, 98] on input "[STREET_ADDRESS]," at bounding box center [304, 103] width 183 height 15
type input "31 [GEOGRAPHIC_DATA]"
click at [260, 187] on button "Enregistrer" at bounding box center [262, 186] width 38 height 11
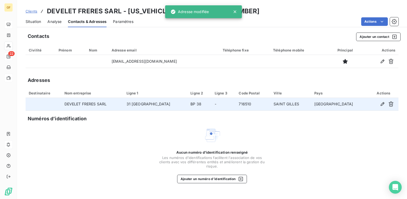
click at [31, 21] on span "Situation" at bounding box center [33, 21] width 15 height 5
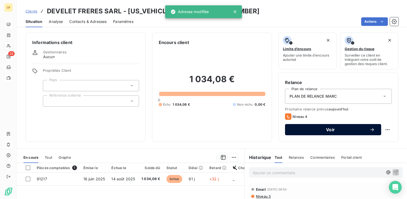
click at [335, 128] on span "Voir" at bounding box center [330, 129] width 78 height 4
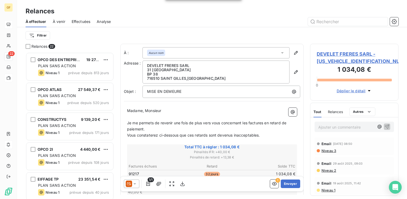
scroll to position [142, 84]
click at [136, 182] on icon at bounding box center [134, 183] width 5 height 5
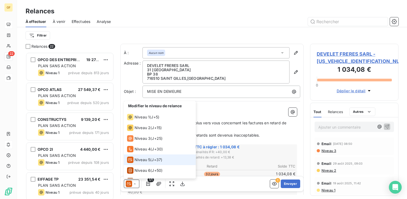
click at [142, 156] on li "Niveau 5 ( J+37 )" at bounding box center [160, 159] width 72 height 11
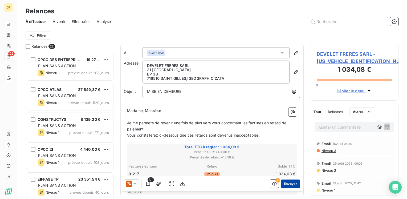
click at [287, 183] on button "Envoyer" at bounding box center [290, 183] width 19 height 9
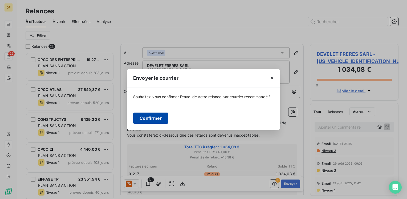
click at [162, 122] on button "Confirmer" at bounding box center [150, 117] width 35 height 11
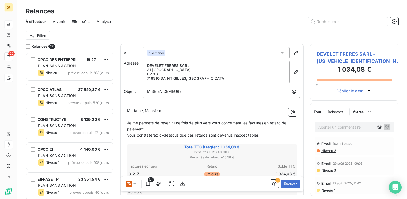
click at [342, 52] on span "DEVELET FRERES SARL - [US_VEHICLE_IDENTIFICATION_NUMBER]" at bounding box center [354, 57] width 75 height 14
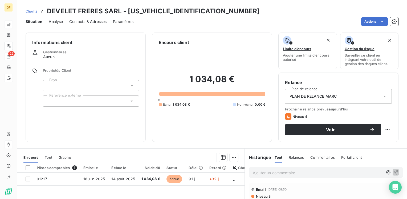
click at [87, 21] on span "Contacts & Adresses" at bounding box center [87, 21] width 37 height 5
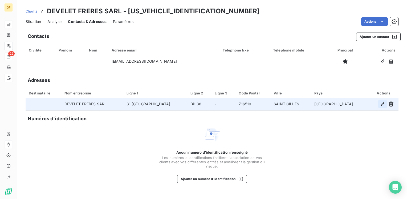
click at [380, 102] on icon "button" at bounding box center [382, 103] width 5 height 5
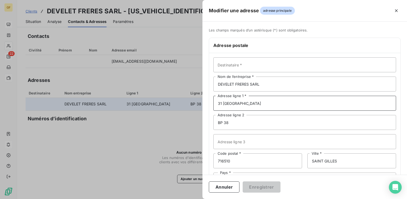
click at [225, 102] on input "31 [GEOGRAPHIC_DATA]" at bounding box center [304, 103] width 183 height 15
type input "[STREET_ADDRESS]"
click at [222, 158] on input "716510" at bounding box center [257, 160] width 89 height 15
type input "71510"
click at [256, 187] on button "Enregistrer" at bounding box center [262, 186] width 38 height 11
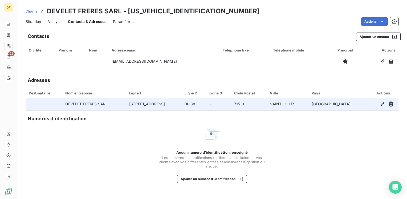
click at [34, 19] on span "Situation" at bounding box center [33, 21] width 15 height 5
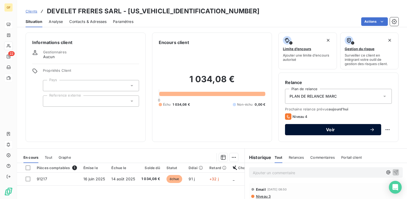
click at [322, 132] on button "Voir" at bounding box center [333, 129] width 96 height 11
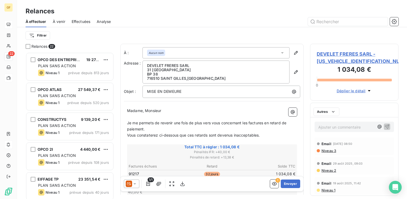
scroll to position [142, 84]
click at [133, 184] on icon at bounding box center [134, 183] width 5 height 5
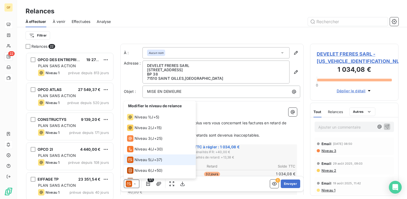
click at [140, 159] on span "Niveau 5" at bounding box center [142, 159] width 16 height 5
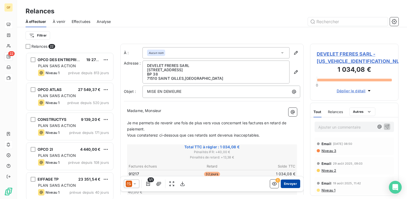
click at [285, 183] on button "Envoyer" at bounding box center [290, 183] width 19 height 9
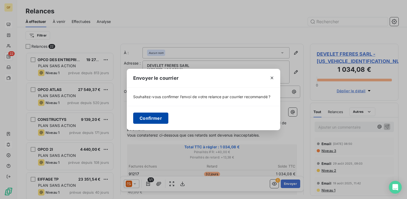
click at [155, 115] on button "Confirmer" at bounding box center [150, 117] width 35 height 11
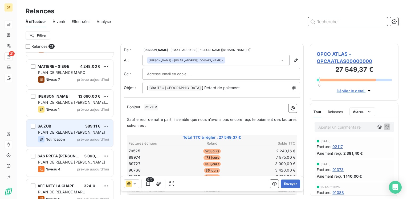
scroll to position [480, 0]
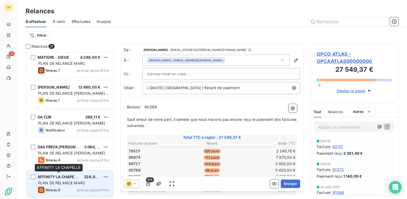
click at [69, 177] on span "AFFINITY LA CHAPELLE" at bounding box center [60, 176] width 44 height 5
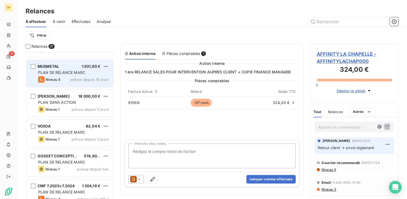
scroll to position [160, 0]
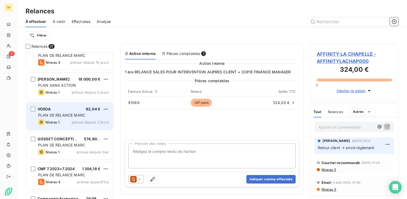
click at [75, 124] on span "prévue depuis 2 jours" at bounding box center [90, 122] width 37 height 4
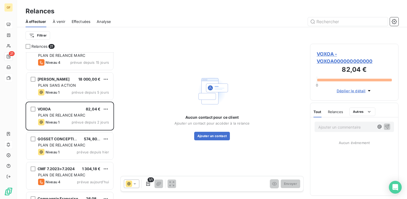
click at [326, 52] on span "VOXOA - VOXOA000000000000" at bounding box center [354, 57] width 75 height 14
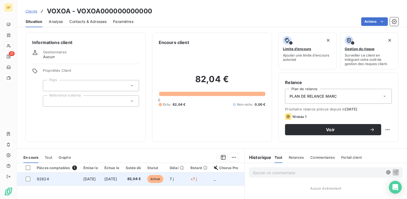
click at [114, 176] on td "[DATE]" at bounding box center [111, 178] width 21 height 13
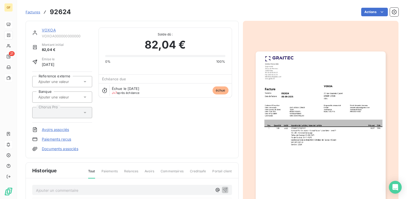
click at [310, 97] on img "button" at bounding box center [321, 142] width 130 height 183
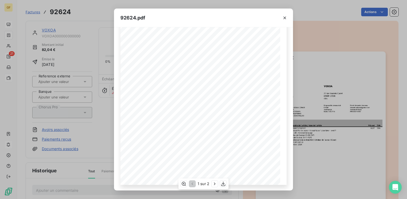
scroll to position [75, 0]
click at [217, 183] on icon "button" at bounding box center [214, 183] width 5 height 5
click at [285, 17] on icon "button" at bounding box center [284, 17] width 5 height 5
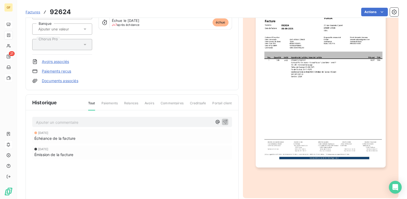
scroll to position [80, 0]
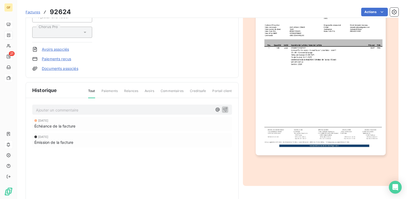
click at [76, 104] on div "Ajouter un commentaire ﻿" at bounding box center [132, 109] width 200 height 10
click at [75, 106] on p "Ajouter un commentaire ﻿" at bounding box center [124, 109] width 176 height 7
click at [224, 108] on icon "button" at bounding box center [224, 108] width 5 height 5
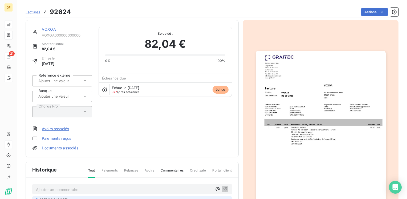
scroll to position [0, 0]
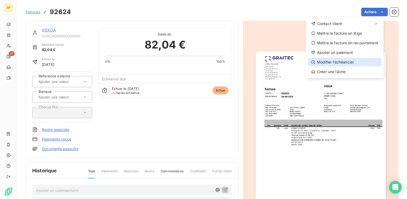
click at [331, 59] on div "Modifier l’échéancier" at bounding box center [344, 62] width 73 height 9
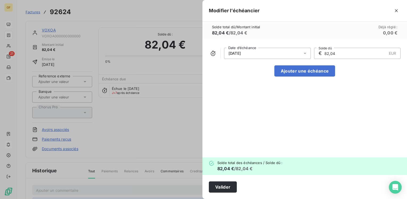
click at [306, 51] on icon at bounding box center [304, 53] width 5 height 5
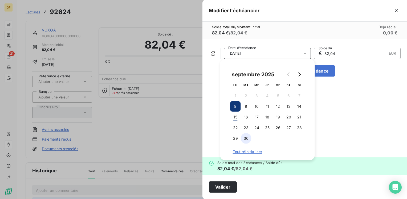
click at [243, 138] on button "30" at bounding box center [246, 138] width 11 height 11
click at [227, 186] on button "Valider" at bounding box center [223, 186] width 28 height 11
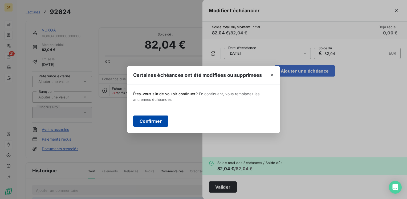
click at [137, 119] on button "Confirmer" at bounding box center [150, 120] width 35 height 11
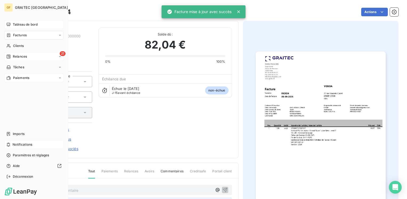
click at [18, 57] on span "Relances" at bounding box center [20, 56] width 14 height 5
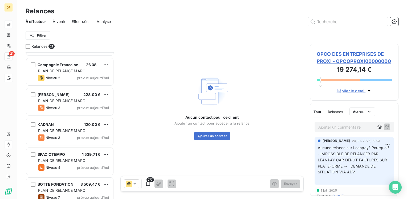
scroll to position [267, 0]
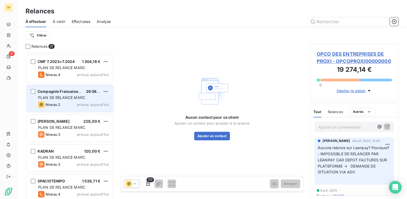
click at [74, 101] on div "Niveau 2 prévue aujourd’hui" at bounding box center [73, 104] width 71 height 6
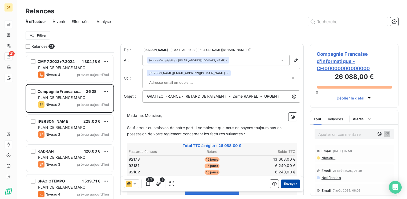
click at [283, 181] on button "Envoyer" at bounding box center [290, 183] width 19 height 9
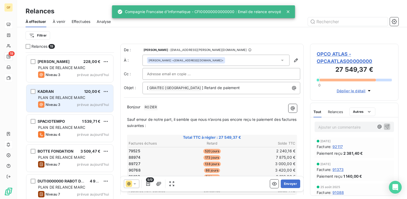
click at [94, 102] on div "Niveau 3 prévue aujourd’hui" at bounding box center [73, 104] width 71 height 6
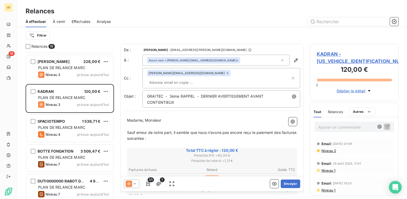
click at [324, 55] on span "KADRAN - [US_VEHICLE_IDENTIFICATION_NUMBER]" at bounding box center [354, 57] width 75 height 14
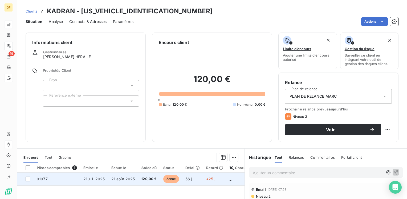
click at [93, 178] on span "21 juil. 2025" at bounding box center [94, 178] width 22 height 5
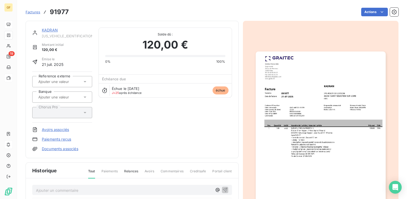
click at [286, 94] on img "button" at bounding box center [321, 142] width 130 height 183
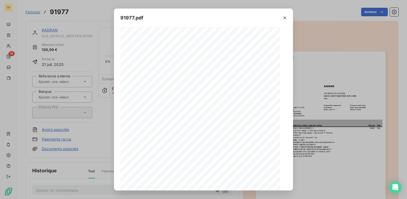
scroll to position [75, 0]
click at [214, 183] on icon "button" at bounding box center [214, 183] width 5 height 5
click at [285, 15] on icon "button" at bounding box center [284, 17] width 5 height 5
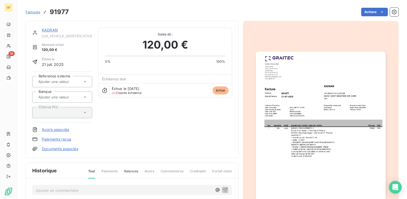
click at [55, 31] on link "KADRAN" at bounding box center [50, 30] width 16 height 5
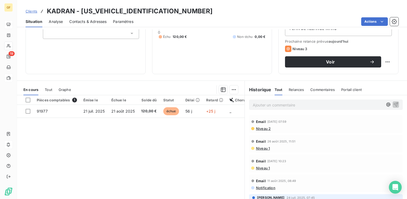
scroll to position [55, 0]
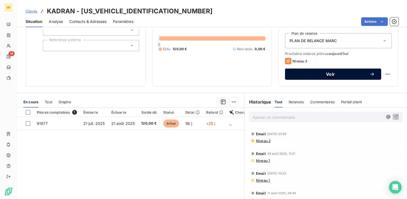
click at [308, 71] on div "Voir" at bounding box center [332, 73] width 83 height 5
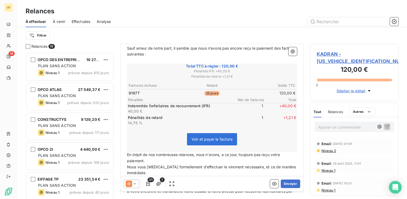
scroll to position [106, 0]
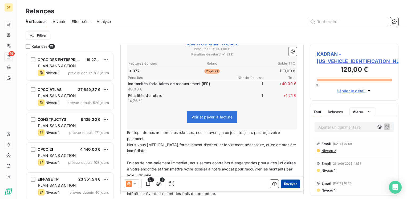
click at [290, 184] on button "Envoyer" at bounding box center [290, 183] width 19 height 9
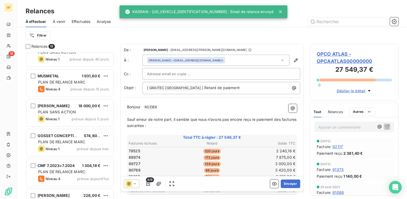
scroll to position [160, 0]
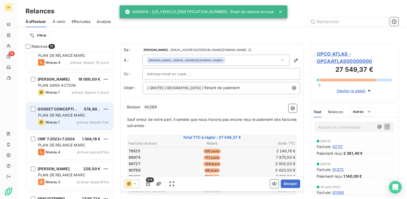
click at [83, 113] on span "PLAN DE RELANCE MARC" at bounding box center [61, 115] width 47 height 5
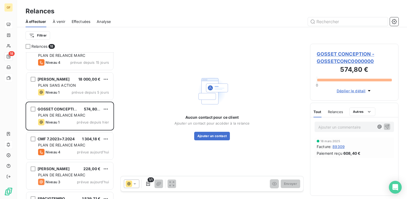
click at [330, 52] on span "GOSSET CONCEPTION - GOSSETCONC0000000" at bounding box center [354, 57] width 75 height 14
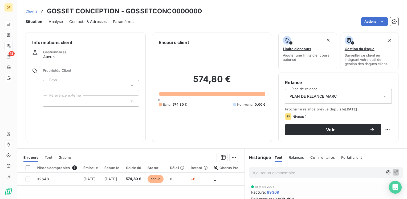
click at [77, 22] on span "Contacts & Adresses" at bounding box center [87, 21] width 37 height 5
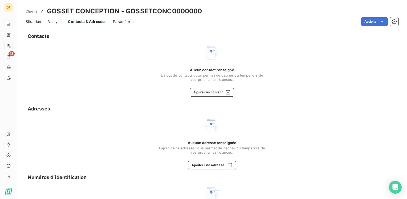
click at [30, 22] on span "Situation" at bounding box center [33, 21] width 15 height 5
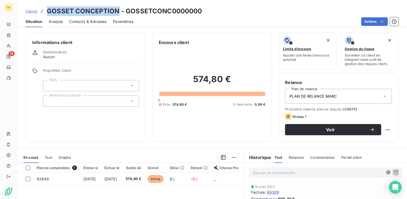
drag, startPoint x: 118, startPoint y: 10, endPoint x: 44, endPoint y: 13, distance: 74.6
click at [44, 13] on div "Clients GOSSET CONCEPTION - GOSSETCONC0000000" at bounding box center [114, 11] width 177 height 10
copy h3 "GOSSET CONCEPTION"
click at [90, 18] on div "Contacts & Adresses" at bounding box center [87, 21] width 37 height 11
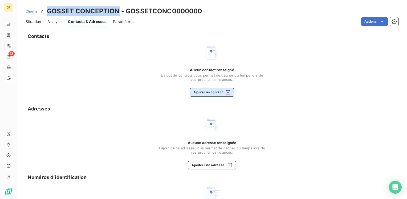
click at [203, 89] on button "Ajouter un contact" at bounding box center [212, 92] width 44 height 9
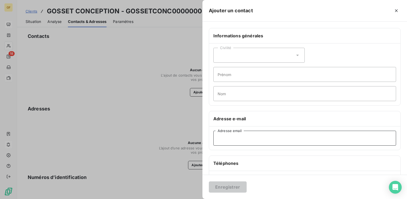
click at [242, 139] on input "Adresse email" at bounding box center [304, 137] width 183 height 15
paste input "[EMAIL_ADDRESS][DOMAIN_NAME]"
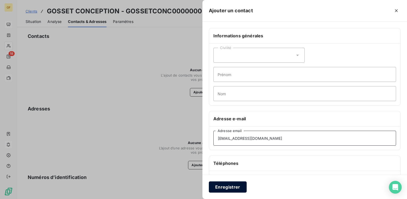
type input "[EMAIL_ADDRESS][DOMAIN_NAME]"
click at [229, 187] on button "Enregistrer" at bounding box center [228, 186] width 38 height 11
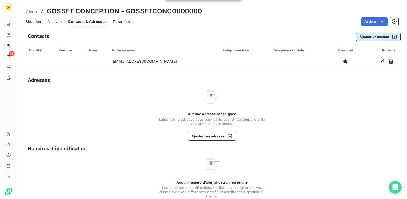
click at [367, 35] on button "Ajouter un contact" at bounding box center [378, 36] width 44 height 9
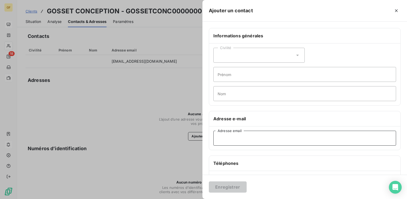
click at [225, 142] on input "Adresse email" at bounding box center [304, 137] width 183 height 15
paste input "[PERSON_NAME][EMAIL_ADDRESS][DOMAIN_NAME]"
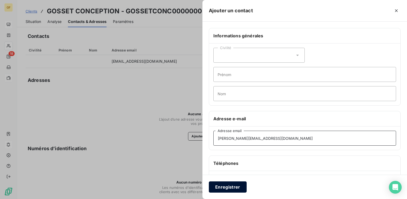
type input "[PERSON_NAME][EMAIL_ADDRESS][DOMAIN_NAME]"
click at [221, 184] on button "Enregistrer" at bounding box center [228, 186] width 38 height 11
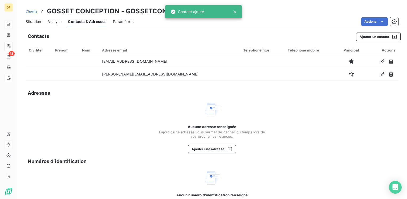
click at [31, 22] on span "Situation" at bounding box center [33, 21] width 15 height 5
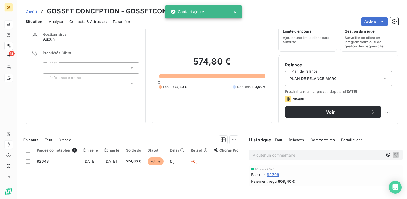
scroll to position [27, 0]
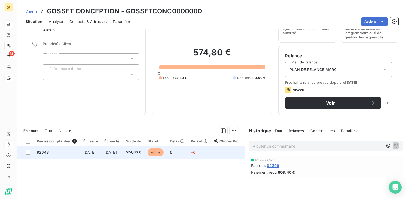
click at [122, 151] on td "[DATE]" at bounding box center [111, 152] width 21 height 13
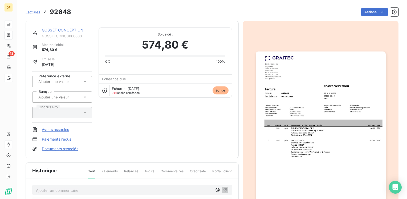
click at [284, 97] on img "button" at bounding box center [321, 142] width 130 height 183
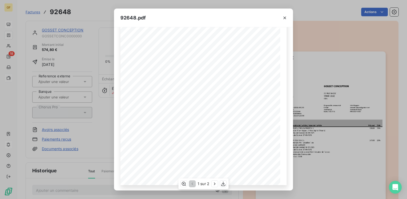
scroll to position [75, 0]
click at [212, 181] on icon "button" at bounding box center [214, 183] width 5 height 5
click at [286, 17] on icon "button" at bounding box center [284, 17] width 5 height 5
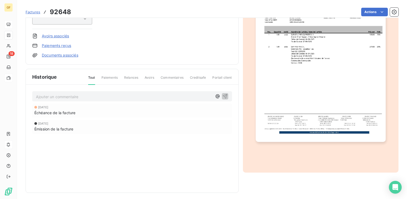
scroll to position [96, 0]
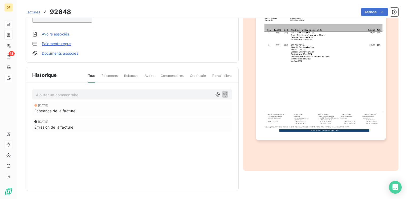
click at [80, 95] on p "Ajouter un commentaire ﻿" at bounding box center [124, 94] width 176 height 7
click at [223, 95] on icon "button" at bounding box center [224, 93] width 5 height 5
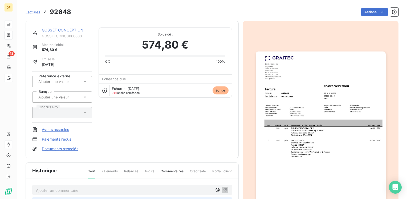
scroll to position [0, 0]
click at [375, 15] on html "GF 18 Factures 92648 Actions GOSSET CONCEPTION GOSSETCONC0000000 Montant initia…" at bounding box center [203, 99] width 407 height 199
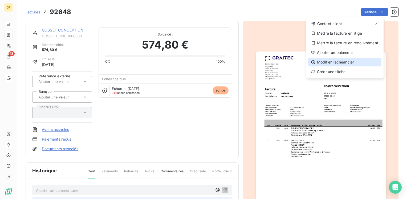
click at [346, 59] on div "Modifier l’échéancier" at bounding box center [344, 62] width 73 height 9
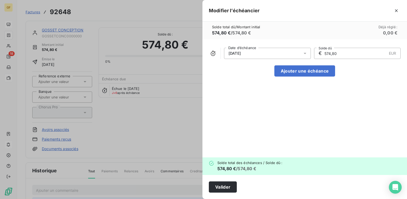
click at [304, 54] on icon at bounding box center [304, 53] width 5 height 5
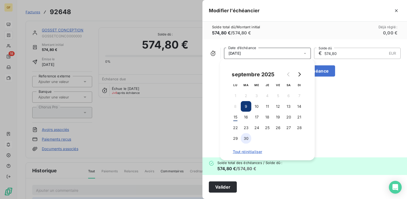
click at [248, 137] on button "30" at bounding box center [246, 138] width 11 height 11
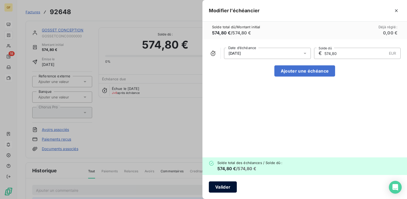
click at [226, 187] on button "Valider" at bounding box center [223, 186] width 28 height 11
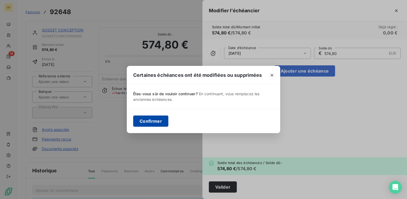
click at [154, 120] on button "Confirmer" at bounding box center [150, 120] width 35 height 11
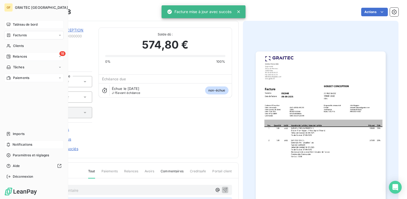
click at [13, 55] on span "Relances" at bounding box center [20, 56] width 14 height 5
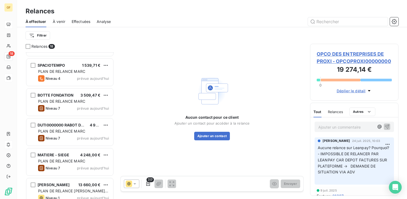
scroll to position [213, 0]
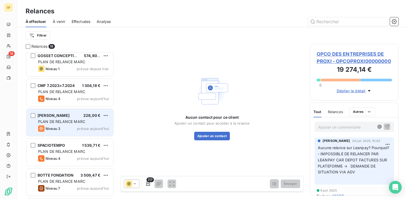
click at [69, 124] on div "[PERSON_NAME] 228,00 € PLAN DE RELANCE [PERSON_NAME] 3 prévue [DATE]" at bounding box center [69, 122] width 87 height 27
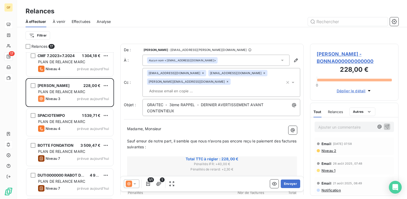
click at [329, 52] on span "[PERSON_NAME] - BONNA000000000000" at bounding box center [354, 57] width 75 height 14
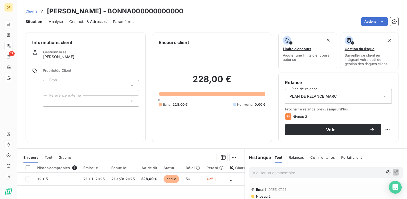
click at [87, 22] on span "Contacts & Adresses" at bounding box center [87, 21] width 37 height 5
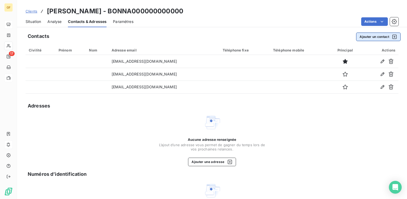
click at [361, 39] on button "Ajouter un contact" at bounding box center [378, 36] width 44 height 9
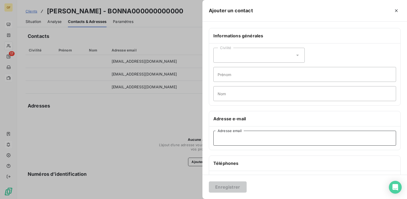
click at [232, 138] on input "Adresse email" at bounding box center [304, 137] width 183 height 15
paste input "[EMAIL_ADDRESS][DOMAIN_NAME]"
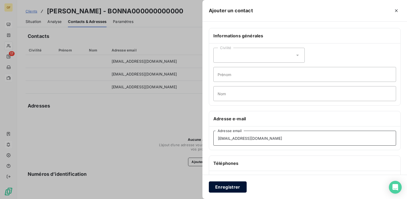
type input "[EMAIL_ADDRESS][DOMAIN_NAME]"
click at [237, 188] on button "Enregistrer" at bounding box center [228, 186] width 38 height 11
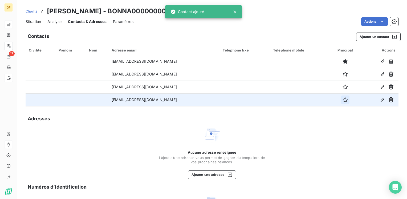
click at [342, 99] on icon "button" at bounding box center [344, 99] width 5 height 5
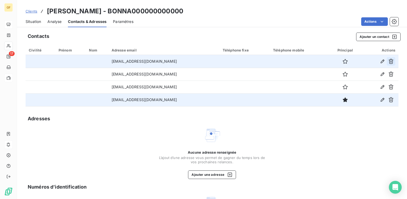
click at [388, 61] on icon "button" at bounding box center [390, 61] width 5 height 5
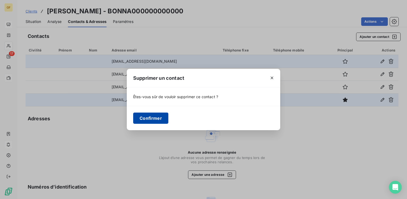
click at [151, 116] on button "Confirmer" at bounding box center [150, 117] width 35 height 11
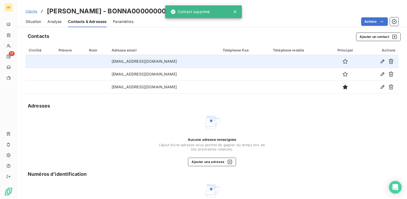
click at [32, 22] on span "Situation" at bounding box center [33, 21] width 15 height 5
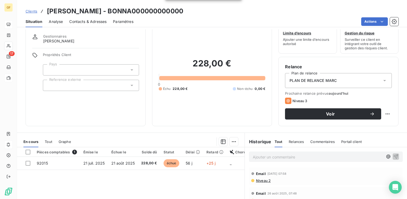
scroll to position [27, 0]
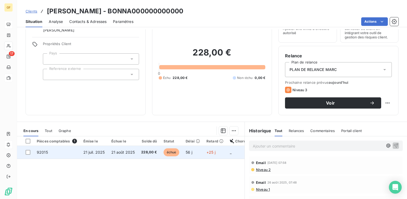
click at [111, 152] on span "21 août 2025" at bounding box center [123, 152] width 24 height 5
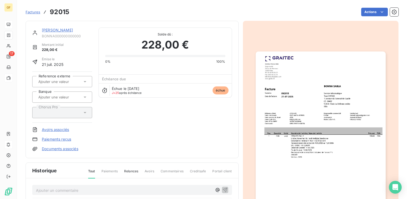
click at [285, 90] on img "button" at bounding box center [321, 142] width 130 height 183
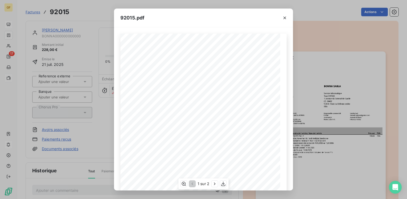
scroll to position [75, 0]
click at [214, 184] on icon "button" at bounding box center [214, 183] width 5 height 5
click at [283, 17] on icon "button" at bounding box center [284, 18] width 3 height 3
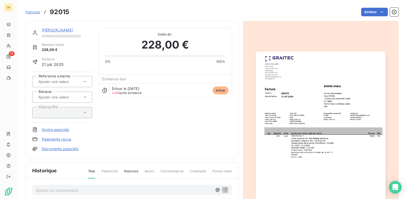
click at [54, 28] on link "[PERSON_NAME]" at bounding box center [57, 30] width 31 height 5
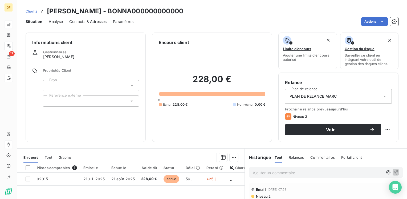
scroll to position [27, 0]
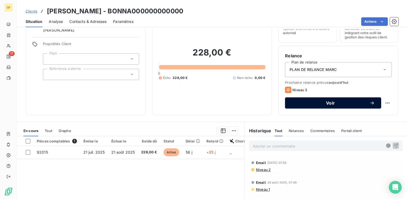
click at [330, 101] on span "Voir" at bounding box center [330, 103] width 78 height 4
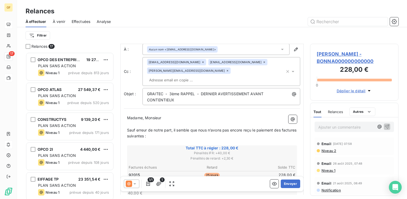
scroll to position [27, 0]
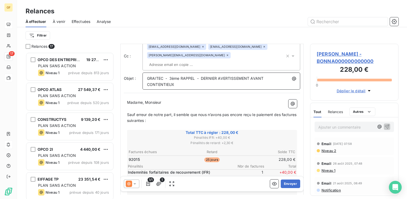
click at [200, 76] on span "GRAITEC - 3ème RAPPEL - DERNIER AVERTISSEMENT AVANT CONTENTIEUX" at bounding box center [205, 81] width 117 height 11
click at [211, 76] on span "GRAITEC - 3ème RAPPEL - TRES RUGENT DERNIER AVERTISSEMENT AVANT CONTENTIEUX" at bounding box center [212, 81] width 130 height 11
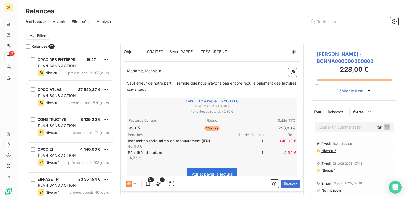
scroll to position [53, 0]
click at [284, 182] on button "Envoyer" at bounding box center [290, 183] width 19 height 9
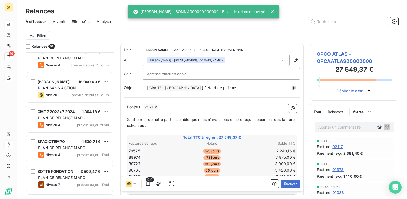
scroll to position [160, 0]
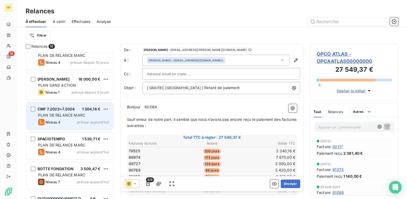
click at [90, 114] on div "PLAN DE RELANCE MARC" at bounding box center [73, 114] width 71 height 5
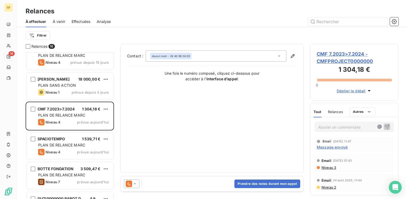
click at [327, 52] on span "CMF 7.2023>7.2024 - CMFPROJECT0000000" at bounding box center [354, 57] width 75 height 14
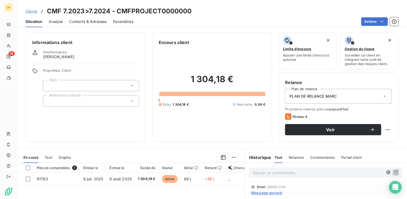
click at [87, 23] on span "Contacts & Adresses" at bounding box center [87, 21] width 37 height 5
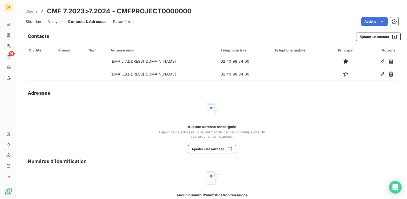
click at [32, 22] on span "Situation" at bounding box center [33, 21] width 15 height 5
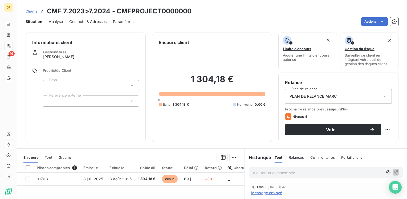
scroll to position [27, 0]
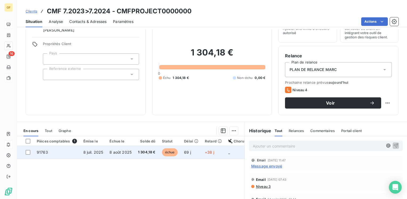
click at [144, 151] on span "1 304,18 €" at bounding box center [147, 151] width 18 height 5
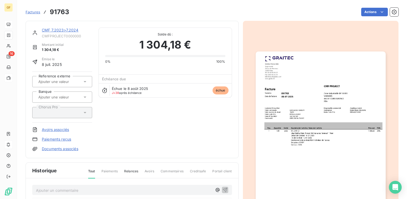
click at [280, 112] on img "button" at bounding box center [321, 142] width 130 height 183
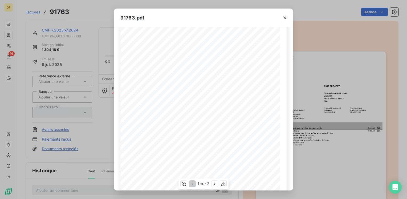
scroll to position [75, 0]
click at [215, 182] on icon "button" at bounding box center [214, 183] width 5 height 5
click at [283, 17] on icon "button" at bounding box center [284, 17] width 5 height 5
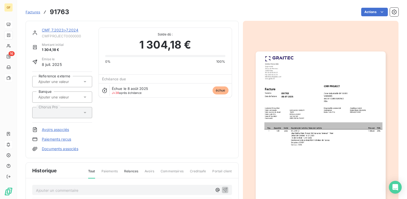
click at [271, 157] on img "button" at bounding box center [321, 142] width 130 height 183
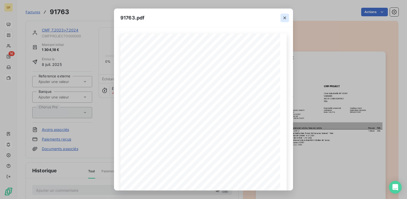
click at [284, 18] on icon "button" at bounding box center [284, 17] width 5 height 5
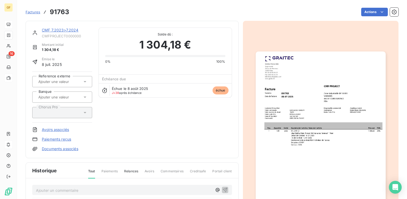
click at [71, 31] on link "CMF 7.2023>7.2024" at bounding box center [60, 30] width 37 height 5
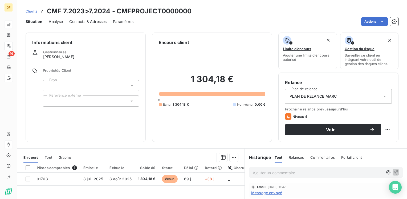
click at [81, 20] on span "Contacts & Adresses" at bounding box center [87, 21] width 37 height 5
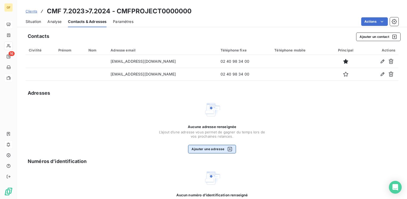
click at [200, 150] on button "Ajouter une adresse" at bounding box center [212, 149] width 48 height 9
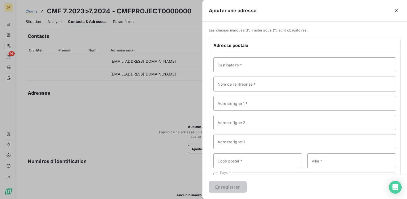
click at [160, 9] on div at bounding box center [203, 99] width 407 height 199
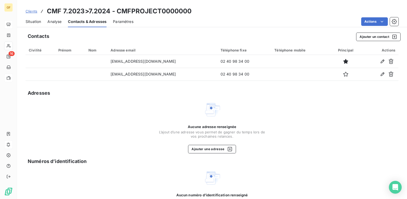
click at [160, 10] on h3 "CMF 7.2023>7.2024 - CMFPROJECT0000000" at bounding box center [119, 11] width 145 height 10
drag, startPoint x: 160, startPoint y: 10, endPoint x: 116, endPoint y: 10, distance: 43.9
click at [116, 10] on h3 "CMF 7.2023>7.2024 - CMFPROJECT0000000" at bounding box center [119, 11] width 145 height 10
copy h3 "CMFPROJECT"
click at [258, 124] on div "Aucune adresse renseignée L’ajout d’une adresse vous permet de gagner du temps …" at bounding box center [212, 131] width 106 height 14
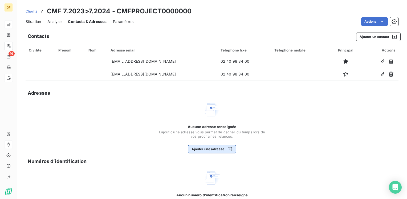
click at [198, 145] on button "Ajouter une adresse" at bounding box center [212, 149] width 48 height 9
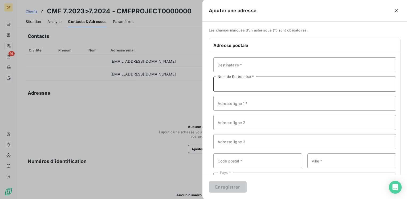
click at [230, 86] on input "Nom de l’entreprise *" at bounding box center [304, 83] width 183 height 15
paste input "CMFPROJECT"
click at [226, 82] on input "CMFPROJECT" at bounding box center [304, 83] width 183 height 15
type input "CMF PROJECT"
click at [237, 104] on input "Adresse ligne 1 *" at bounding box center [304, 103] width 183 height 15
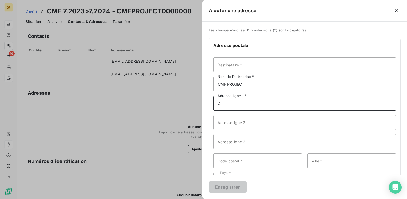
click at [255, 100] on input "ZI" at bounding box center [304, 103] width 183 height 15
type input "ZI - BP 10 001"
click at [241, 123] on input "Adresse ligne 2" at bounding box center [304, 122] width 183 height 15
drag, startPoint x: 220, startPoint y: 121, endPoint x: 222, endPoint y: 121, distance: 2.7
click at [220, 121] on input "Vrades" at bounding box center [304, 122] width 183 height 15
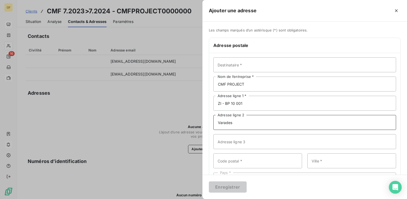
type input "Varades"
click at [236, 164] on input "Code postal *" at bounding box center [257, 160] width 89 height 15
type input "44370"
click at [311, 164] on input "Ville *" at bounding box center [351, 160] width 89 height 15
type input "LOIREAUXENCE"
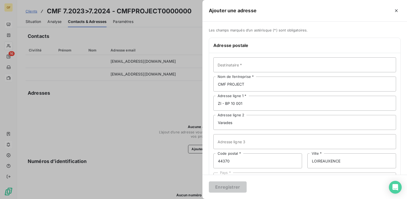
drag, startPoint x: 259, startPoint y: 182, endPoint x: 250, endPoint y: 179, distance: 9.0
click at [259, 182] on div "Enregistrer" at bounding box center [304, 186] width 204 height 24
click at [266, 179] on div "Enregistrer" at bounding box center [304, 186] width 204 height 24
click at [265, 173] on div "Pays *" at bounding box center [304, 179] width 183 height 15
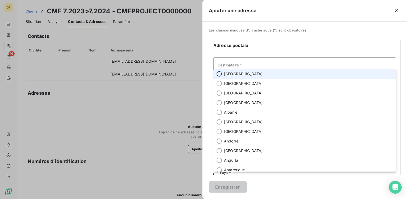
click at [219, 74] on input "radio" at bounding box center [218, 73] width 5 height 5
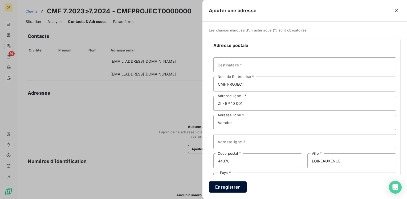
click at [218, 187] on button "Enregistrer" at bounding box center [228, 186] width 38 height 11
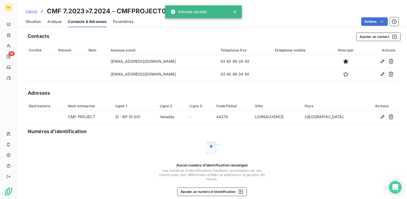
drag, startPoint x: 34, startPoint y: 20, endPoint x: 73, endPoint y: 18, distance: 39.2
click at [35, 20] on span "Situation" at bounding box center [33, 21] width 15 height 5
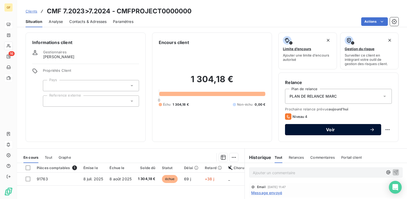
click at [296, 130] on span "Voir" at bounding box center [330, 129] width 78 height 4
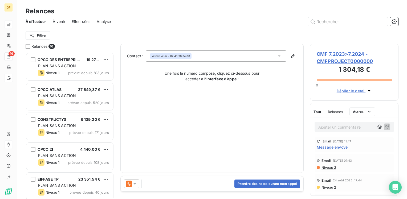
scroll to position [142, 84]
click at [135, 183] on icon at bounding box center [134, 183] width 3 height 1
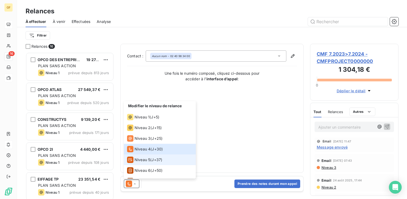
click at [145, 160] on span "Niveau 5" at bounding box center [142, 159] width 16 height 5
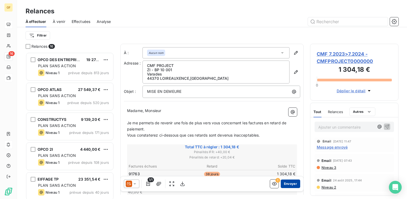
click at [288, 184] on button "Envoyer" at bounding box center [290, 183] width 19 height 9
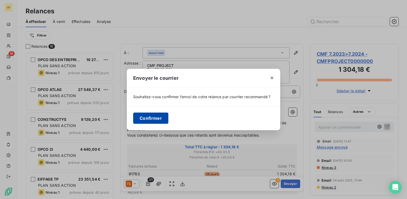
click at [161, 119] on button "Confirmer" at bounding box center [150, 117] width 35 height 11
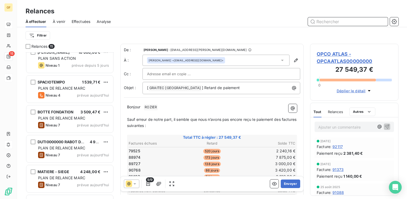
scroll to position [186, 0]
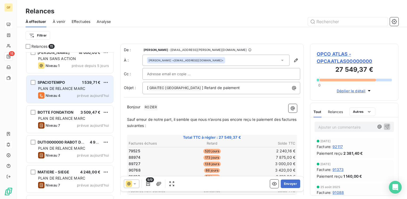
click at [72, 93] on div "Niveau 4 prévue aujourd’hui" at bounding box center [73, 95] width 71 height 6
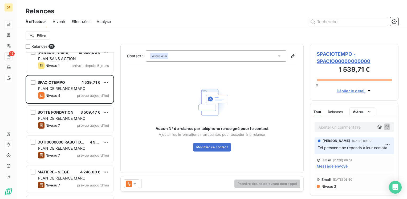
click at [331, 52] on span "SPACIOTEMPO - SPACIO00000000000" at bounding box center [354, 57] width 75 height 14
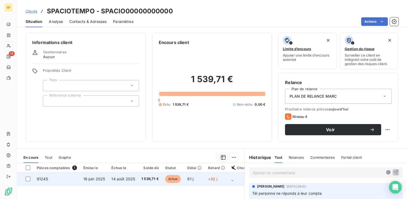
click at [110, 179] on td "14 août 2025" at bounding box center [123, 178] width 30 height 13
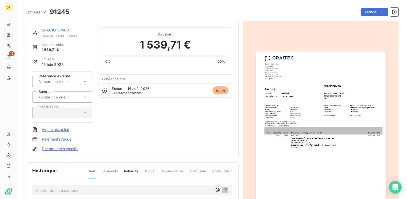
click at [316, 95] on img "button" at bounding box center [321, 142] width 130 height 183
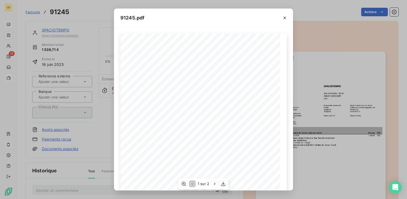
scroll to position [75, 0]
click at [214, 182] on icon "button" at bounding box center [214, 183] width 5 height 5
click at [285, 15] on icon "button" at bounding box center [284, 17] width 5 height 5
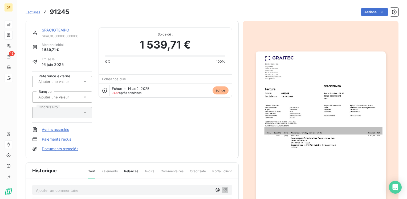
click at [237, 117] on div "SPACIOTEMPO SPACIO00000000000 Montant initial 1 539,71 € Émise le [DATE] Refere…" at bounding box center [212, 152] width 373 height 268
drag, startPoint x: 70, startPoint y: 29, endPoint x: 42, endPoint y: 29, distance: 28.2
click at [42, 29] on div "SPACIOTEMPO" at bounding box center [67, 29] width 50 height 5
copy link "SPACIOTEMPO"
click at [64, 29] on link "SPACIOTEMPO" at bounding box center [56, 30] width 28 height 5
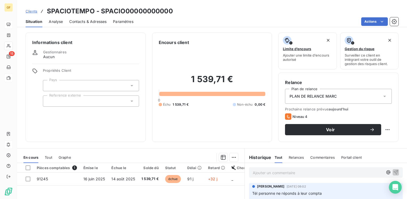
click at [90, 20] on span "Contacts & Adresses" at bounding box center [87, 21] width 37 height 5
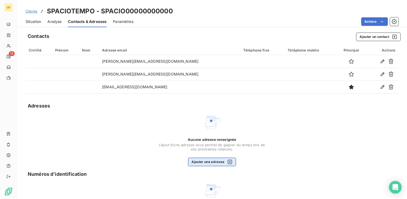
click at [207, 160] on button "Ajouter une adresse" at bounding box center [212, 161] width 48 height 9
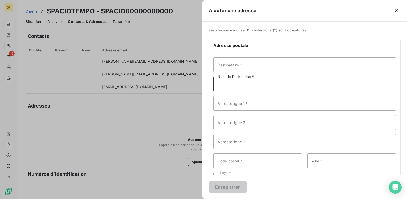
click at [236, 80] on input "Nom de l’entreprise *" at bounding box center [304, 83] width 183 height 15
paste input "SPACIOTEMPO"
type input "SPACIOTEMPO"
click at [233, 105] on input "Adresse ligne 1 *" at bounding box center [304, 103] width 183 height 15
type input "Parc d'Activité - BP42"
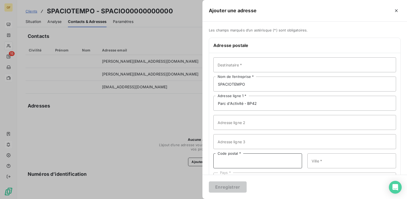
click at [241, 157] on input "Code postal *" at bounding box center [257, 160] width 89 height 15
type input "80420"
click at [315, 162] on input "Ville *" at bounding box center [351, 160] width 89 height 15
type input "FLIXECOURT"
click at [264, 179] on div "Enregistrer" at bounding box center [304, 186] width 204 height 24
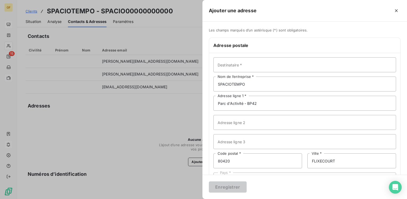
click at [263, 173] on div "Pays *" at bounding box center [304, 179] width 183 height 15
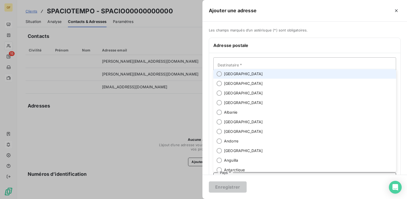
drag, startPoint x: 226, startPoint y: 72, endPoint x: 231, endPoint y: 87, distance: 16.1
click at [226, 72] on span "[GEOGRAPHIC_DATA]" at bounding box center [243, 73] width 39 height 5
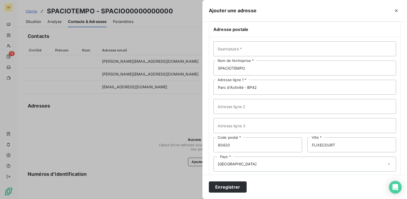
scroll to position [23, 0]
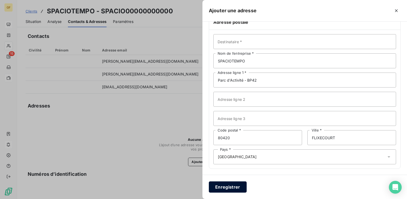
click at [228, 185] on button "Enregistrer" at bounding box center [228, 186] width 38 height 11
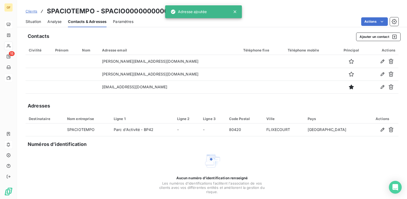
click at [27, 21] on span "Situation" at bounding box center [33, 21] width 15 height 5
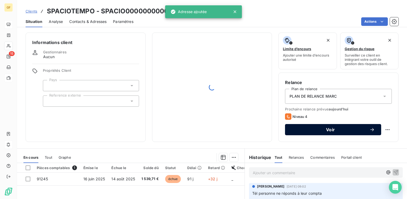
click at [319, 128] on span "Voir" at bounding box center [330, 129] width 78 height 4
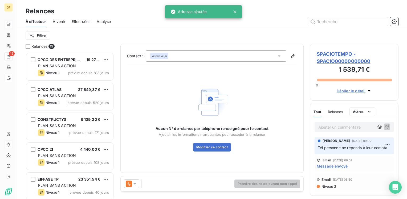
scroll to position [142, 84]
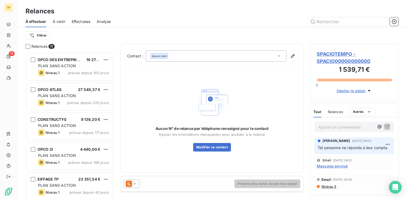
click at [133, 183] on icon at bounding box center [134, 183] width 5 height 5
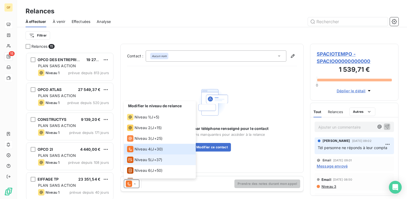
click at [149, 159] on span "Niveau 5" at bounding box center [142, 159] width 16 height 5
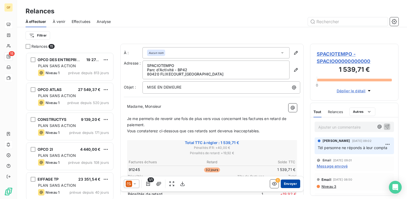
click at [288, 185] on button "Envoyer" at bounding box center [290, 183] width 19 height 9
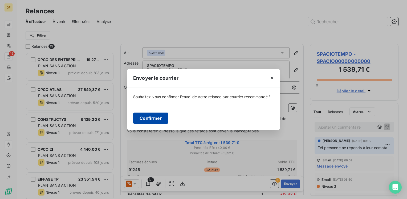
click at [158, 119] on button "Confirmer" at bounding box center [150, 117] width 35 height 11
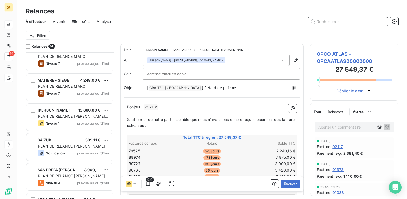
scroll to position [271, 0]
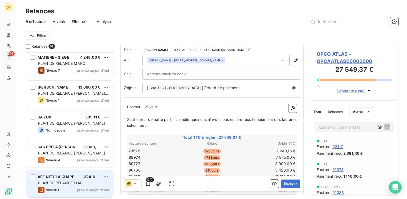
click at [64, 189] on div "Niveau 6 prévue [DATE]" at bounding box center [73, 189] width 71 height 6
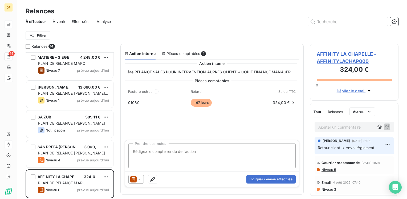
click at [348, 55] on span "AFFINITY LA CHAPELLE - AFFINITYLACHAP000" at bounding box center [354, 57] width 75 height 14
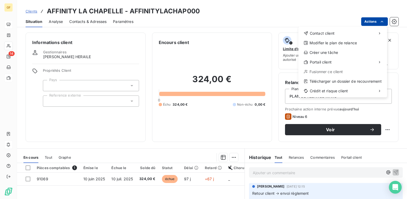
click at [370, 23] on html "GF 14 Clients AFFINITY LA CHAPELLE - AFFINITYLACHAP000 Situation Analyse Contac…" at bounding box center [203, 99] width 407 height 199
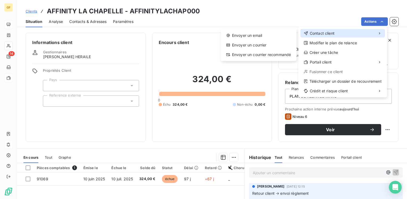
click at [321, 33] on span "Contact client" at bounding box center [322, 33] width 25 height 5
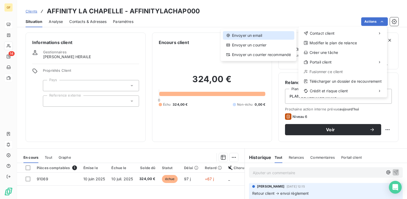
click at [268, 33] on div "Envoyer un email" at bounding box center [258, 35] width 71 height 9
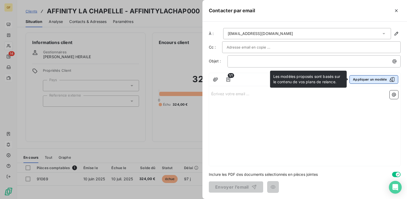
click at [358, 81] on button "Appliquer un modèle" at bounding box center [373, 79] width 49 height 9
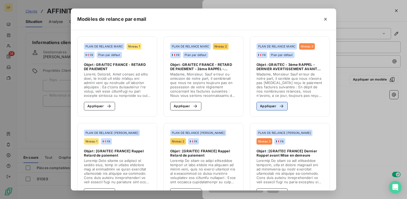
click at [266, 103] on button "Appliquer" at bounding box center [271, 106] width 31 height 9
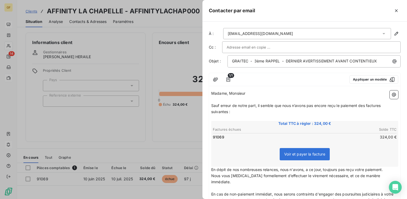
click at [268, 50] on input "text" at bounding box center [255, 47] width 57 height 8
click at [268, 48] on input "text" at bounding box center [311, 47] width 169 height 8
click at [122, 9] on div at bounding box center [203, 99] width 407 height 199
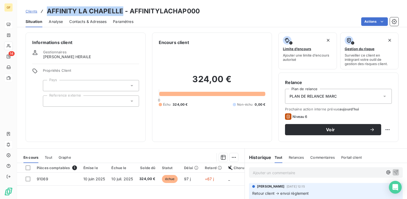
drag, startPoint x: 122, startPoint y: 10, endPoint x: 47, endPoint y: 13, distance: 75.2
click at [47, 13] on h3 "AFFINITY LA CHAPELLE - AFFINITYLACHAP000" at bounding box center [123, 11] width 153 height 10
copy h3 "AFFINITY LA CHAPELLE"
click at [369, 23] on html "GF 14 Clients AFFINITY LA CHAPELLE - AFFINITYLACHAP000 Situation Analyse Contac…" at bounding box center [203, 99] width 407 height 199
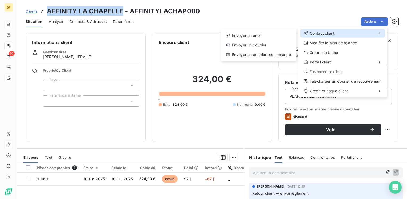
click at [314, 30] on div "Contact client" at bounding box center [342, 33] width 84 height 9
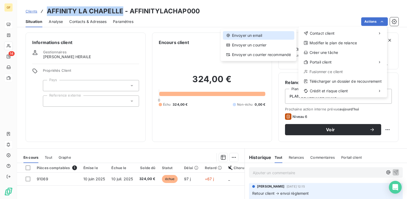
click at [252, 34] on div "Envoyer un email" at bounding box center [258, 35] width 71 height 9
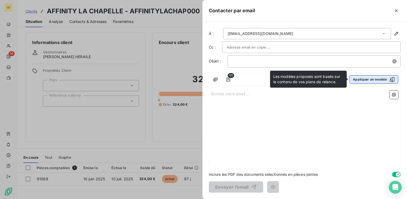
click at [364, 80] on button "Appliquer un modèle" at bounding box center [373, 79] width 49 height 9
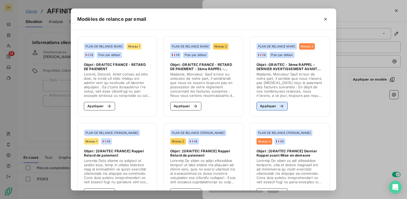
click at [265, 105] on button "Appliquer" at bounding box center [271, 106] width 31 height 9
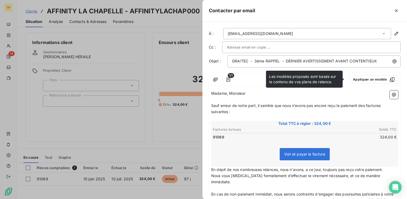
click at [266, 44] on input "text" at bounding box center [255, 47] width 57 height 8
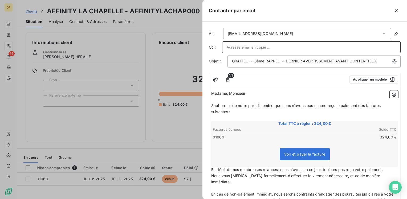
paste input "[EMAIL_ADDRESS][DOMAIN_NAME]"
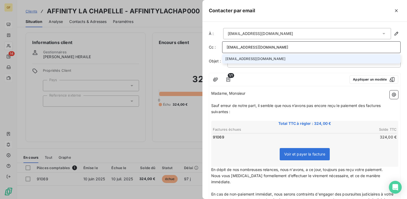
type input "[EMAIL_ADDRESS][DOMAIN_NAME]"
click at [264, 59] on li "[EMAIL_ADDRESS][DOMAIN_NAME]" at bounding box center [311, 58] width 178 height 9
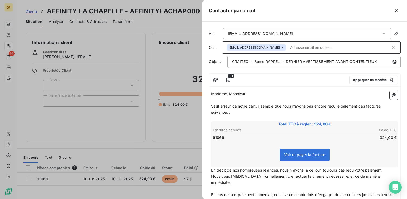
click at [257, 104] on span "Sauf erreur de notre part, il semble que nous n’avons pas encore reçu le paieme…" at bounding box center [296, 109] width 170 height 11
click at [259, 104] on span "Sauf erreur de notre part, il semble que nous n’avons pas encore reçu le paieme…" at bounding box center [296, 109] width 170 height 11
click at [258, 104] on span "Sauf erreur de notre part, il semble que nous n’avons pas encore reçu le paieme…" at bounding box center [296, 109] width 170 height 11
click at [266, 126] on table "Factures échues Solde TTC 91069 324,00 €" at bounding box center [304, 133] width 185 height 14
click at [253, 150] on div "Voir et payer la facture" at bounding box center [304, 155] width 185 height 23
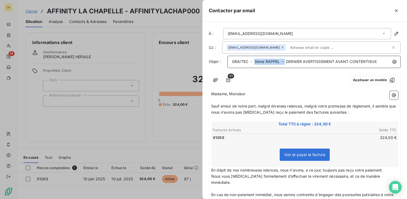
drag, startPoint x: 255, startPoint y: 60, endPoint x: 284, endPoint y: 61, distance: 29.8
click at [284, 61] on span "GRAITEC - 3ème RAPPEL - DERNIER AVERTISSEMENT AVANT CONTENTIEUX" at bounding box center [304, 61] width 145 height 5
drag, startPoint x: 285, startPoint y: 60, endPoint x: 253, endPoint y: 61, distance: 31.7
click at [253, 61] on span "GRAITEC - 3ème RAPPEL - DERNIER AVERTISSEMENT AVANT CONTENTIEUX" at bounding box center [304, 61] width 145 height 5
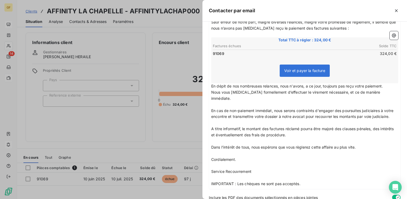
scroll to position [106, 0]
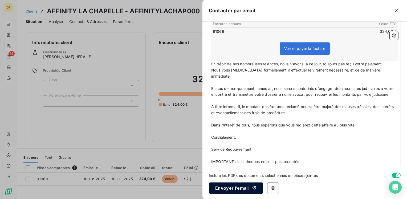
click at [237, 184] on button "Envoyer l’email" at bounding box center [236, 187] width 54 height 11
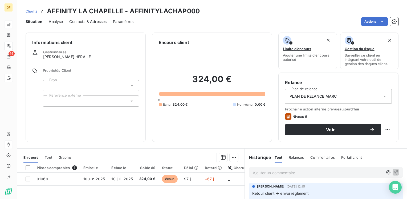
scroll to position [27, 0]
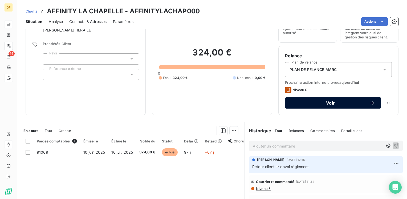
click at [311, 102] on span "Voir" at bounding box center [330, 103] width 78 height 4
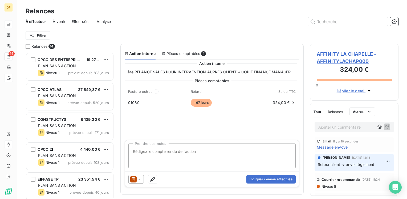
scroll to position [142, 84]
click at [171, 152] on textarea "Prendre des notes" at bounding box center [211, 155] width 167 height 25
type textarea "Nouvelle relance mail suite retour client du 04/09"
click at [271, 178] on button "Indiquer comme effectuée" at bounding box center [270, 179] width 49 height 9
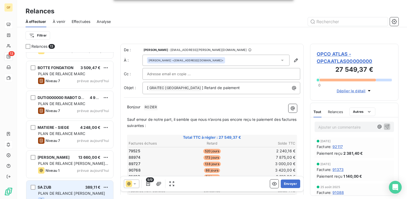
scroll to position [188, 0]
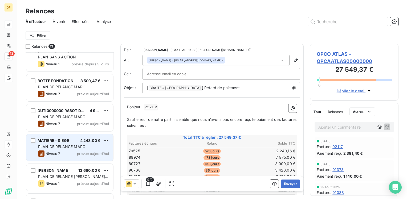
click at [76, 150] on div "Niveau 7 prévue [DATE]" at bounding box center [73, 153] width 71 height 6
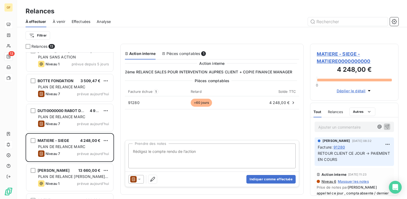
click at [327, 57] on span "MATIERE - SIEGE - MATIERE0000000000" at bounding box center [354, 57] width 75 height 14
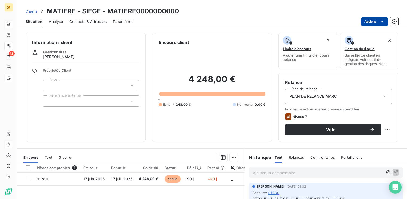
click at [382, 18] on html "GF 13 Clients MATIERE - SIEGE - MATIERE0000000000 Situation Analyse Contacts & …" at bounding box center [203, 99] width 407 height 199
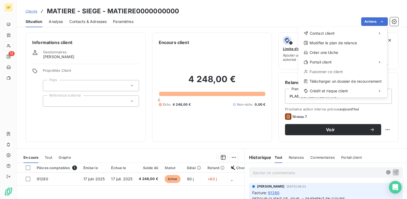
click at [112, 178] on html "GF 13 Clients MATIERE - SIEGE - MATIERE0000000000 Situation Analyse Contacts & …" at bounding box center [203, 99] width 407 height 199
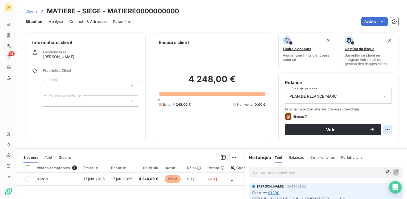
click at [383, 130] on html "GF 13 Clients MATIERE - SIEGE - MATIERE0000000000 Situation Analyse Contacts & …" at bounding box center [203, 99] width 407 height 199
click at [370, 141] on div "Replanifier cette action" at bounding box center [362, 141] width 48 height 9
select select "8"
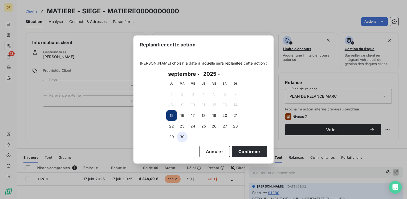
click at [182, 136] on button "30" at bounding box center [182, 136] width 11 height 11
click at [241, 150] on button "Confirmer" at bounding box center [249, 151] width 35 height 11
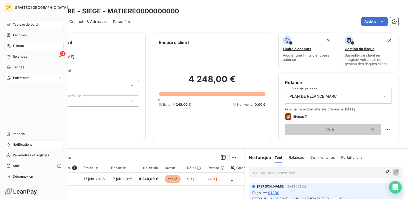
click at [23, 26] on span "Tableau de bord" at bounding box center [25, 24] width 25 height 5
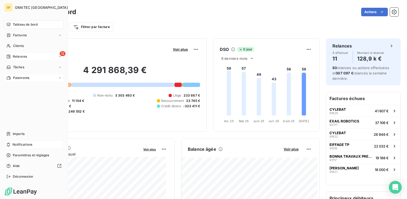
click at [24, 58] on span "Relances" at bounding box center [20, 56] width 14 height 5
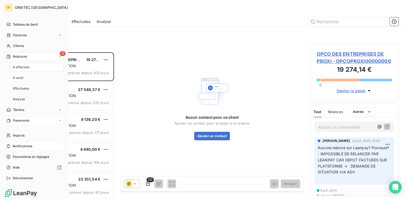
scroll to position [142, 84]
click at [22, 68] on span "À effectuer" at bounding box center [21, 67] width 17 height 5
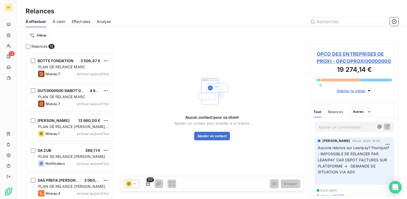
scroll to position [211, 0]
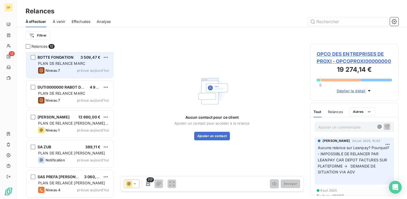
click at [74, 69] on div "Niveau 7 prévue [DATE]" at bounding box center [73, 70] width 71 height 6
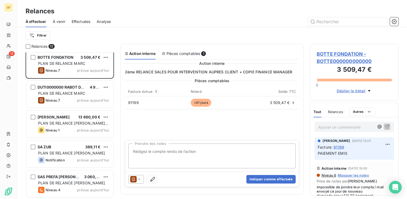
click at [331, 52] on span "BOTTE FONDATION - BOTTE000000000000" at bounding box center [354, 57] width 75 height 14
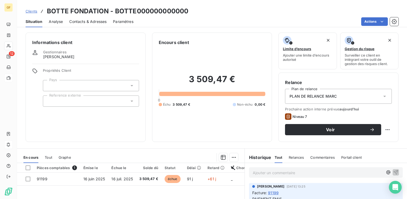
click at [376, 96] on div "PLAN DE RELANCE MARC" at bounding box center [338, 96] width 107 height 15
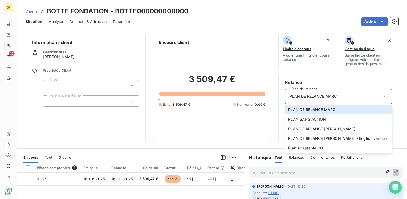
click at [234, 133] on div "3 509,47 € 0 Échu 3 509,47 € Non-échu 0,00 €" at bounding box center [212, 90] width 107 height 89
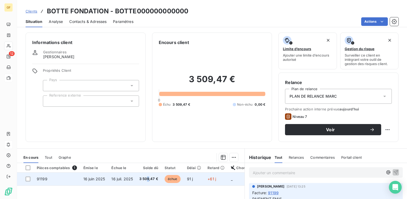
click at [147, 176] on span "3 509,47 €" at bounding box center [148, 178] width 19 height 5
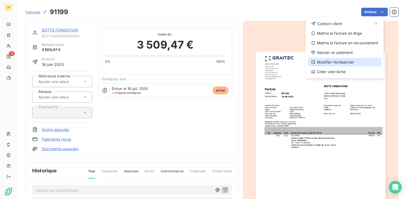
click at [341, 64] on div "Modifier l’échéancier" at bounding box center [344, 62] width 73 height 9
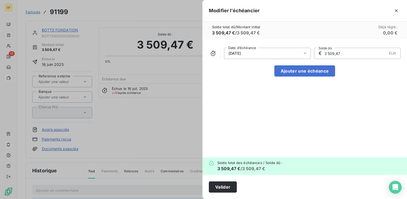
click at [128, 149] on div at bounding box center [203, 99] width 407 height 199
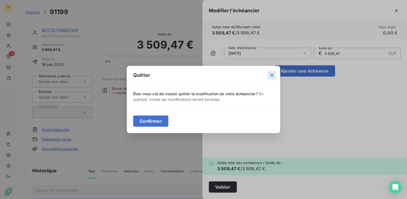
click at [272, 77] on icon "button" at bounding box center [271, 74] width 5 height 5
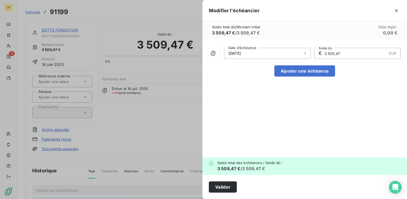
drag, startPoint x: 150, startPoint y: 126, endPoint x: 147, endPoint y: 123, distance: 4.3
click at [149, 125] on div at bounding box center [203, 99] width 407 height 199
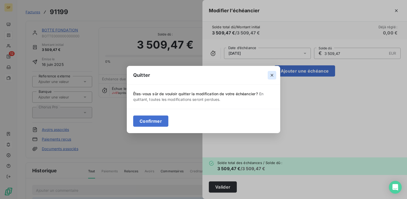
click at [270, 74] on icon "button" at bounding box center [271, 74] width 5 height 5
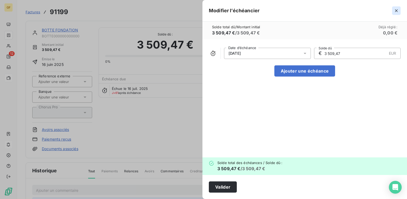
click at [395, 9] on icon "button" at bounding box center [396, 10] width 3 height 3
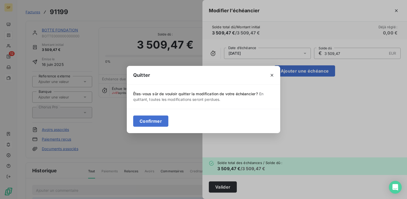
click at [264, 60] on div "Quitter Êtes-vous sûr de vouloir quitter la modification de votre échéancier ? …" at bounding box center [203, 99] width 407 height 199
click at [251, 62] on div "Quitter Êtes-vous sûr de vouloir quitter la modification de votre échéancier ? …" at bounding box center [203, 99] width 407 height 199
click at [269, 74] on icon "button" at bounding box center [271, 74] width 5 height 5
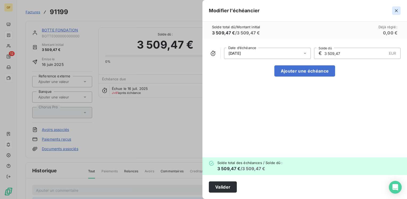
click at [392, 10] on button "button" at bounding box center [396, 10] width 9 height 9
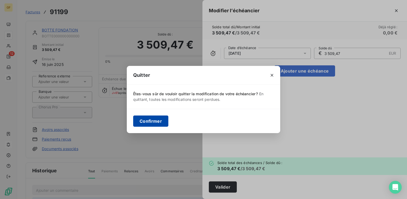
click at [164, 121] on button "Confirmer" at bounding box center [150, 120] width 35 height 11
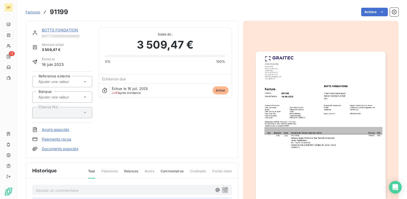
click at [68, 31] on link "BOTTE FONDATION" at bounding box center [60, 30] width 36 height 5
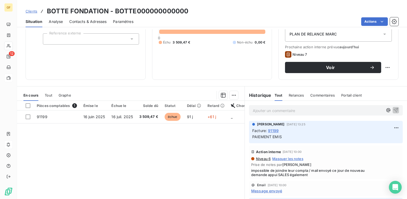
scroll to position [53, 0]
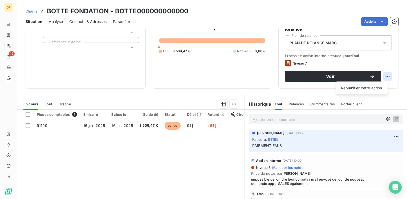
click at [383, 77] on html "GF 12 Clients BOTTE FONDATION - BOTTE000000000000 Situation Analyse Contacts & …" at bounding box center [203, 99] width 407 height 199
click at [371, 87] on div "Replanifier cette action" at bounding box center [362, 88] width 48 height 9
select select "8"
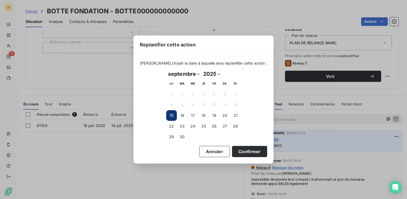
drag, startPoint x: 184, startPoint y: 136, endPoint x: 215, endPoint y: 139, distance: 30.8
click at [185, 136] on button "30" at bounding box center [182, 136] width 11 height 11
click at [239, 148] on button "Confirmer" at bounding box center [249, 151] width 35 height 11
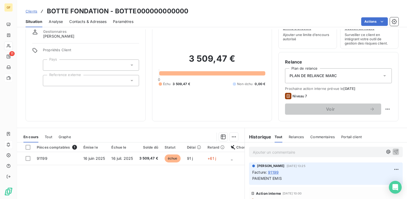
scroll to position [0, 0]
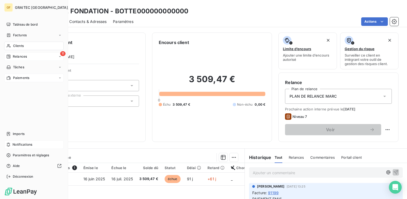
click at [18, 55] on span "Relances" at bounding box center [20, 56] width 14 height 5
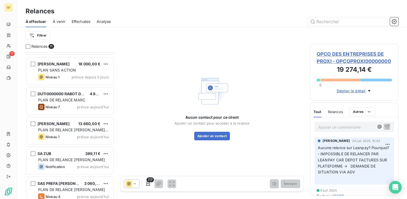
scroll to position [182, 0]
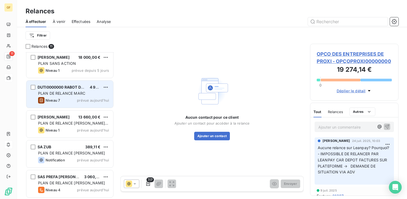
click at [62, 99] on div "Niveau 7 prévue [DATE]" at bounding box center [73, 100] width 71 height 6
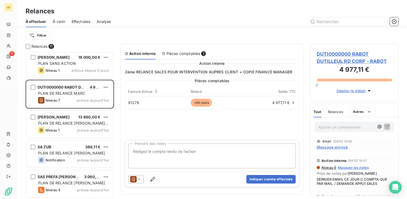
click at [331, 54] on span "DUTI0000000 RABOT DUTILLEUL RD CORP - RABOT" at bounding box center [354, 57] width 75 height 14
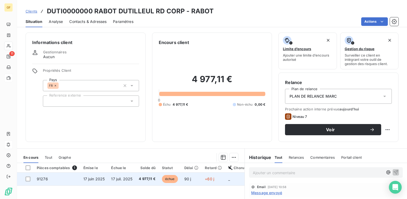
click at [101, 179] on span "17 juin 2025" at bounding box center [94, 178] width 22 height 5
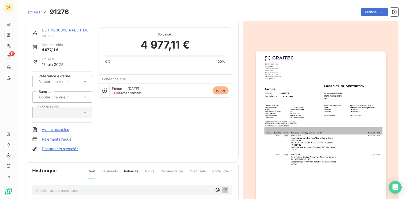
click at [296, 92] on img "button" at bounding box center [321, 142] width 130 height 183
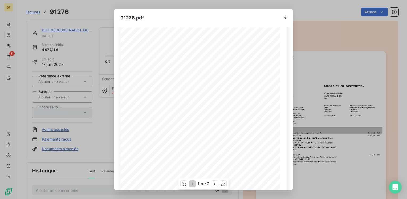
scroll to position [75, 0]
drag, startPoint x: 215, startPoint y: 182, endPoint x: 217, endPoint y: 179, distance: 3.3
click at [215, 182] on icon "button" at bounding box center [214, 183] width 5 height 5
click at [286, 17] on icon "button" at bounding box center [284, 17] width 5 height 5
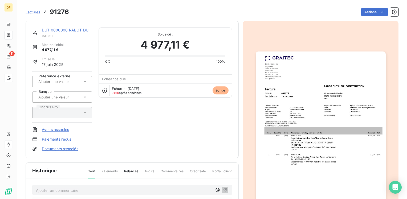
click at [75, 31] on link "DUTI0000000 RABOT DUTILLEUL RD CORP" at bounding box center [81, 30] width 79 height 5
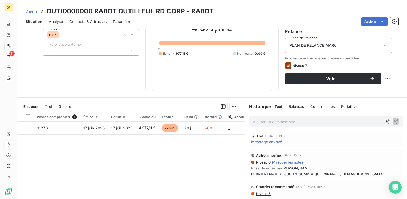
scroll to position [53, 0]
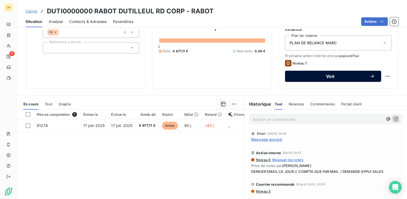
click at [313, 75] on span "Voir" at bounding box center [330, 76] width 78 height 4
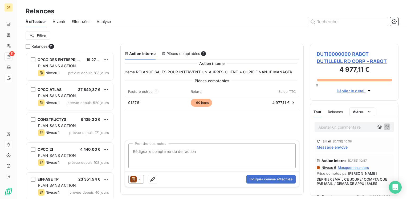
scroll to position [142, 84]
click at [180, 155] on textarea "Prendre des notes" at bounding box center [211, 155] width 167 height 25
type textarea "RELANCE TEL COMPTA → PAIEMENT 30/09"
click at [277, 179] on button "Indiquer comme effectuée" at bounding box center [270, 179] width 49 height 9
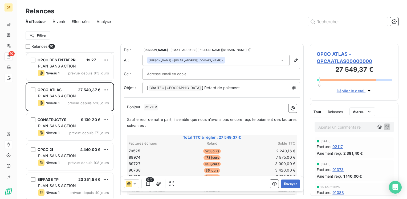
scroll to position [152, 0]
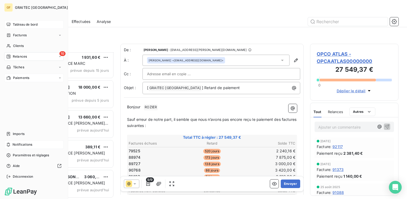
click at [13, 23] on span "Tableau de bord" at bounding box center [25, 24] width 25 height 5
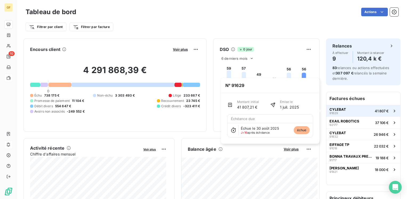
click at [337, 107] on span "CYLEBAT" at bounding box center [337, 109] width 17 height 4
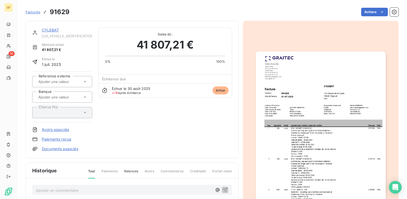
click at [55, 30] on link "CYLEBAT" at bounding box center [50, 30] width 17 height 5
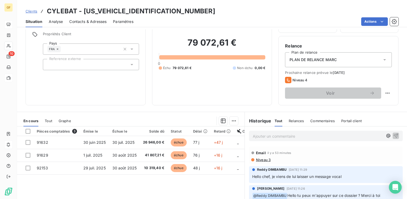
scroll to position [53, 0]
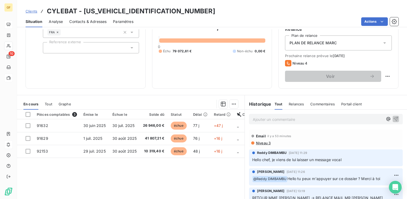
click at [263, 118] on p "Ajouter un commentaire ﻿" at bounding box center [318, 119] width 130 height 7
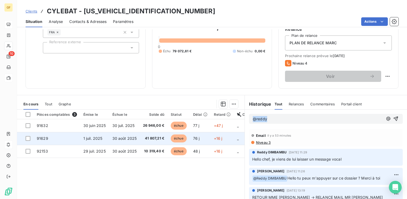
drag, startPoint x: 268, startPoint y: 120, endPoint x: 194, endPoint y: 137, distance: 76.4
click at [194, 137] on div "En cours Tout Graphe Pièces comptables 3 Émise le Échue le Solde dû Statut Déla…" at bounding box center [212, 161] width 390 height 133
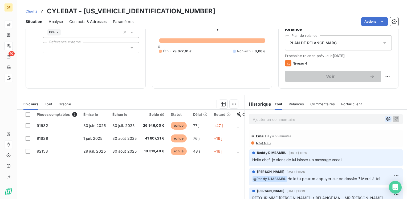
click at [385, 119] on icon "button" at bounding box center [387, 118] width 5 height 5
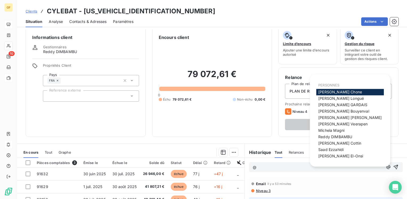
scroll to position [0, 0]
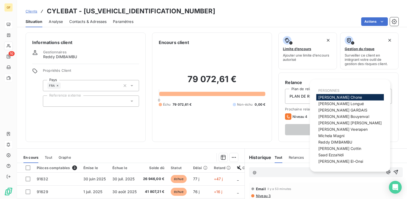
click at [272, 175] on div "@" at bounding box center [326, 172] width 154 height 10
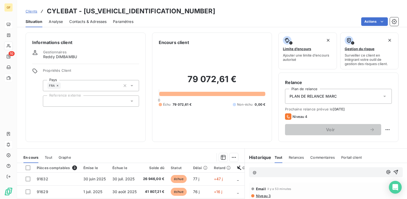
click at [269, 172] on p "@" at bounding box center [318, 172] width 130 height 6
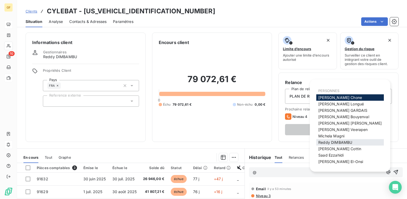
click at [337, 142] on span "Reddy DIMBAMBU" at bounding box center [335, 142] width 34 height 5
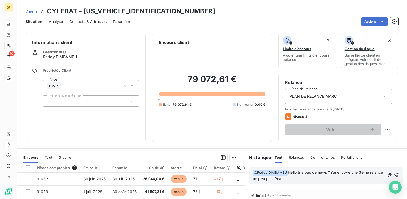
click at [286, 178] on span "Hello trjs pas de news ? j'ai envoyé une 3ème relance un peu plus Pna" at bounding box center [318, 175] width 131 height 11
click at [265, 178] on span "Hello trjs pas de news ? j'ai envoyé une 3ème relance un peu plus Pna" at bounding box center [318, 175] width 131 height 11
click at [342, 175] on span "Hello trjs pas de news ? j'ai envoyé une 3ème relance ce matin → ^Prochain etap…" at bounding box center [318, 175] width 131 height 11
click at [354, 177] on p "﻿ @ [PERSON_NAME] ﻿ Hello trjs pas de news ? j'ai envoyé une 3ème relance ce ma…" at bounding box center [319, 175] width 132 height 13
click at [356, 179] on p "﻿ @ [PERSON_NAME] ﻿ Hello trjs pas de news ? j'ai envoyé une 3ème relance ce ma…" at bounding box center [319, 175] width 132 height 13
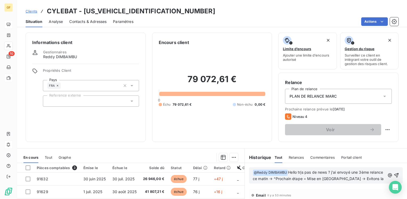
click at [285, 177] on span "Hello trjs pas de news ? j'ai envoyé une 3ème relance ce matin → ^Prochain étap…" at bounding box center [318, 175] width 131 height 11
click at [303, 181] on p "﻿ @ [PERSON_NAME] ﻿ Hello trjs pas de news ? j'ai envoyé une 3ème relance ce ma…" at bounding box center [319, 175] width 132 height 13
click at [302, 178] on span "Hello trjs pas de news ? j'ai envoyé une 3ème relance ce matin → Prochain étape…" at bounding box center [318, 175] width 131 height 11
drag, startPoint x: 301, startPoint y: 178, endPoint x: 305, endPoint y: 178, distance: 4.3
click at [301, 178] on span "Hello trjs pas de news ? j'ai envoyé une 3ème relance ce matin → Prochain étape…" at bounding box center [318, 175] width 131 height 11
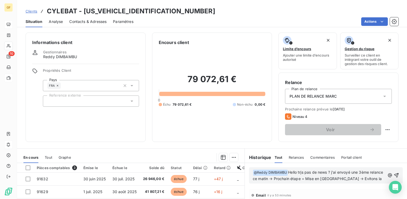
click at [299, 186] on div "﻿ @ [PERSON_NAME] ﻿ Hello trjs pas de news ? j'ai envoyé une 3ème relance ce ma…" at bounding box center [326, 175] width 162 height 25
click at [301, 177] on span "Hello trjs pas de news ? j'ai envoyé une 3ème relance ce matin → Prochain étape…" at bounding box center [318, 175] width 131 height 11
click at [375, 177] on span "Hello trjs pas de news ? j'ai envoyé une 3ème relance ce matin → Prochaine étap…" at bounding box center [318, 175] width 131 height 11
click at [296, 171] on span "Hello trjs pas de news ? j'ai envoyé une 3ème relance ce matin → Prochaine étap…" at bounding box center [319, 178] width 133 height 17
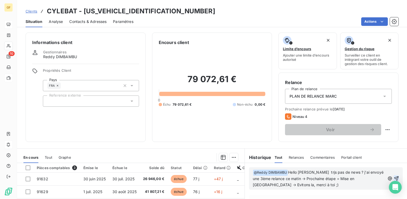
click at [394, 177] on icon "button" at bounding box center [396, 178] width 5 height 5
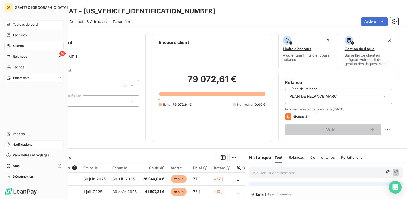
drag, startPoint x: 7, startPoint y: 25, endPoint x: 10, endPoint y: 23, distance: 3.0
click at [9, 26] on div "Tableau de bord" at bounding box center [33, 24] width 59 height 9
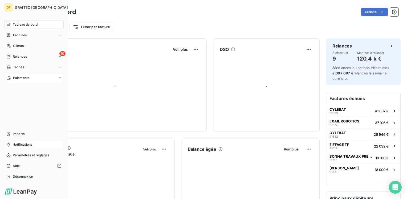
click at [11, 23] on div "Tableau de bord" at bounding box center [33, 24] width 59 height 9
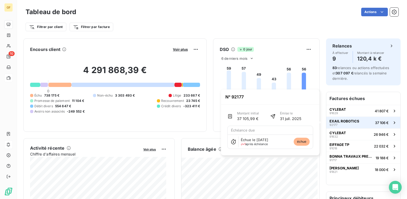
click at [338, 119] on span "EXAIL ROBOTICS" at bounding box center [344, 121] width 30 height 4
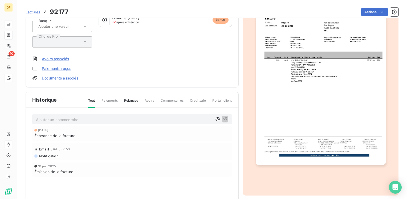
scroll to position [80, 0]
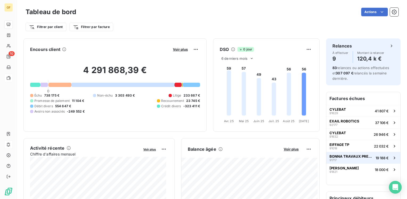
click at [340, 154] on span "BONNA TRAVAUX PRESSION" at bounding box center [351, 156] width 44 height 4
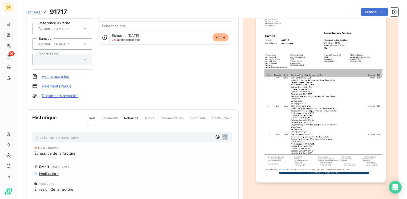
scroll to position [53, 0]
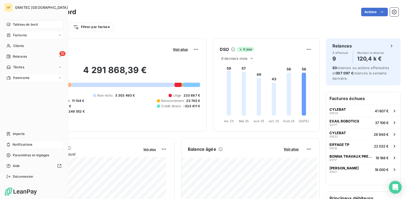
click at [17, 35] on span "Factures" at bounding box center [20, 35] width 14 height 5
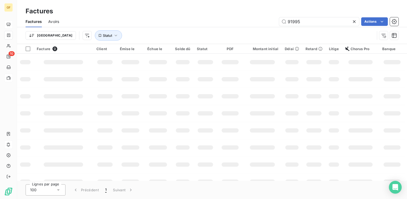
drag, startPoint x: 306, startPoint y: 23, endPoint x: 276, endPoint y: 25, distance: 30.7
click at [276, 25] on div "91995 Actions" at bounding box center [231, 21] width 333 height 9
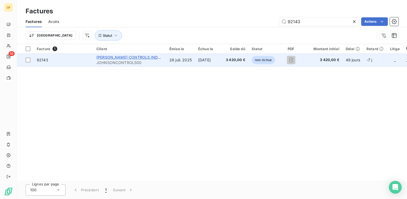
type input "92143"
click at [121, 58] on span "[PERSON_NAME] CONTROLS INDUSTRIES" at bounding box center [134, 57] width 77 height 5
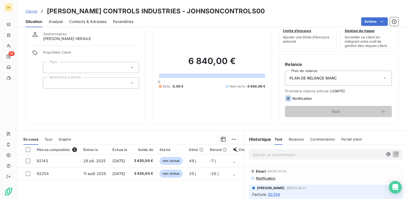
scroll to position [27, 0]
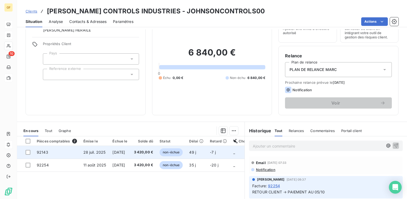
click at [124, 152] on span "[DATE]" at bounding box center [118, 152] width 13 height 5
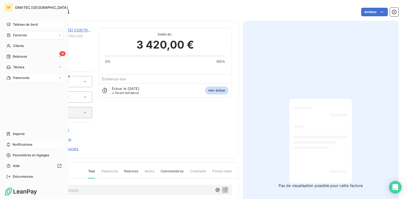
click at [18, 22] on span "Tableau de bord" at bounding box center [25, 24] width 25 height 5
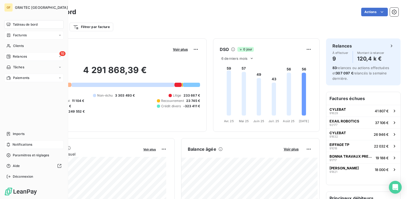
click at [24, 54] on span "Relances" at bounding box center [20, 56] width 14 height 5
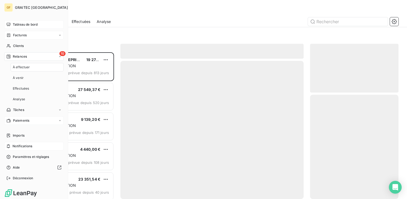
scroll to position [142, 84]
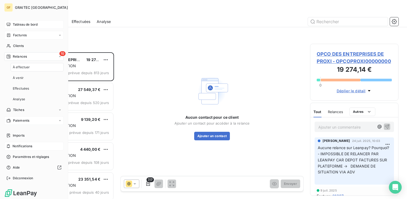
click at [24, 64] on div "À effectuer" at bounding box center [37, 67] width 53 height 9
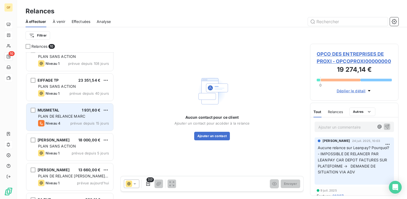
scroll to position [99, 0]
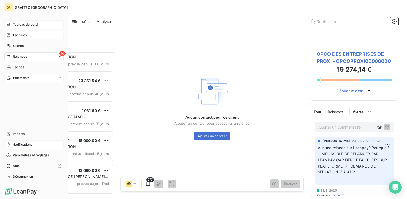
click at [19, 26] on span "Tableau de bord" at bounding box center [25, 24] width 25 height 5
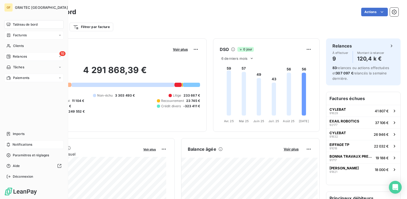
click at [18, 56] on span "Relances" at bounding box center [20, 56] width 14 height 5
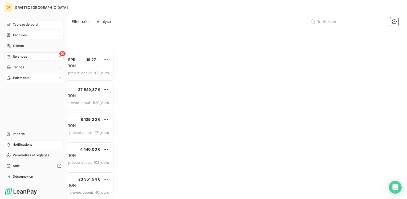
scroll to position [142, 84]
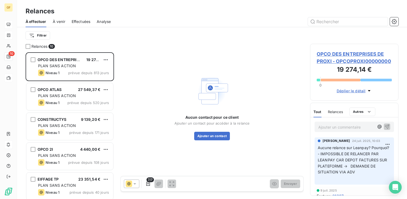
click at [60, 21] on span "À venir" at bounding box center [59, 21] width 13 height 5
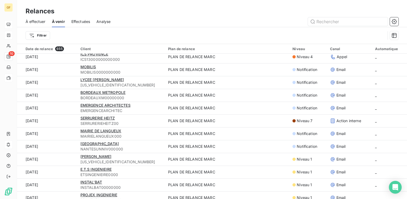
scroll to position [985, 0]
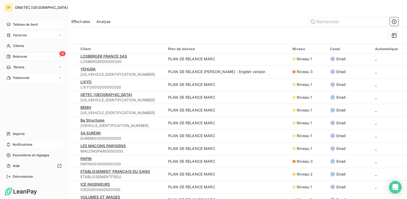
click at [17, 26] on span "Tableau de bord" at bounding box center [25, 24] width 25 height 5
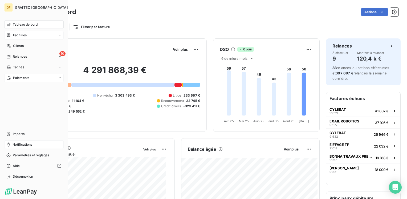
click at [15, 33] on span "Factures" at bounding box center [20, 35] width 14 height 5
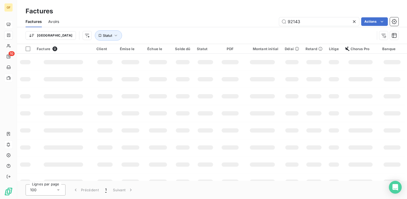
drag, startPoint x: 319, startPoint y: 22, endPoint x: 259, endPoint y: 30, distance: 61.3
click at [259, 30] on div "Factures Avoirs 92143 Actions Trier Statut" at bounding box center [212, 30] width 390 height 28
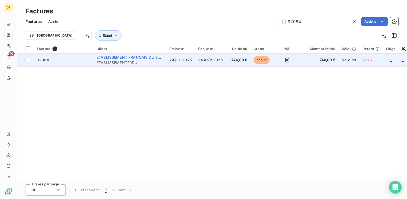
type input "92084"
click at [137, 59] on span "ETABLISSEMENT FRANCAIS DU SANG" at bounding box center [131, 57] width 70 height 5
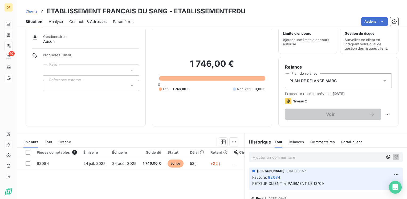
scroll to position [27, 0]
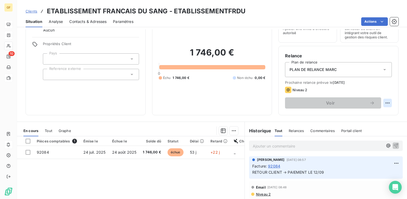
click at [383, 102] on html "GF 10 Clients ETABLISSEMENT FRANCAIS DU SANG - ETABLISSEMENTFRDU Situation Anal…" at bounding box center [203, 99] width 407 height 199
click at [372, 113] on div "Replanifier cette action" at bounding box center [362, 114] width 48 height 9
select select "8"
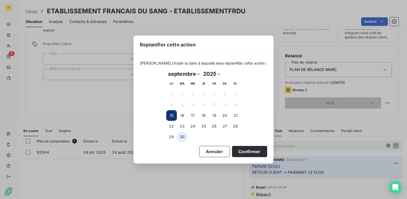
click at [180, 136] on button "30" at bounding box center [182, 136] width 11 height 11
click at [237, 152] on button "Confirmer" at bounding box center [249, 151] width 35 height 11
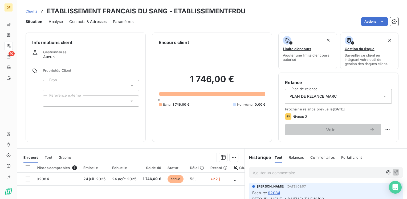
scroll to position [27, 0]
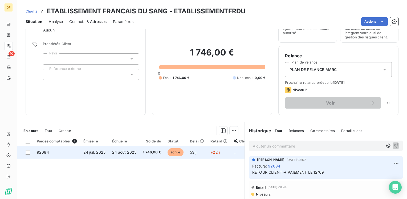
click at [125, 154] on td "24 août 2025" at bounding box center [124, 152] width 31 height 13
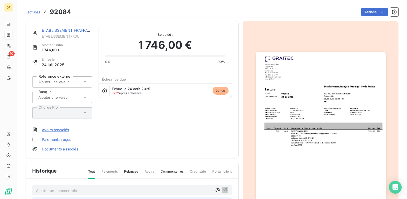
scroll to position [80, 0]
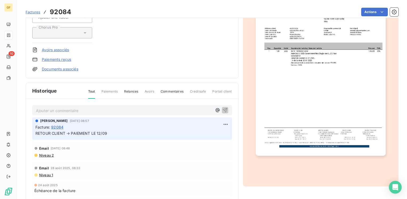
click at [75, 111] on p "Ajouter un commentaire ﻿" at bounding box center [124, 110] width 176 height 7
click at [96, 108] on span "MISE EN PAIEMENT 14/09 VIA CHROUS EIEMNT" at bounding box center [79, 110] width 87 height 5
click at [223, 108] on icon "button" at bounding box center [225, 110] width 5 height 5
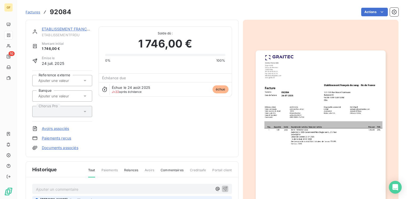
scroll to position [0, 0]
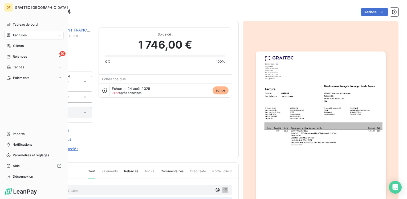
click at [23, 35] on span "Factures" at bounding box center [20, 35] width 14 height 5
click at [23, 36] on span "Factures" at bounding box center [20, 35] width 14 height 5
click at [21, 48] on span "Factures" at bounding box center [20, 45] width 14 height 5
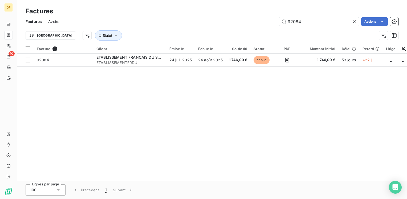
drag, startPoint x: 285, startPoint y: 22, endPoint x: 255, endPoint y: 27, distance: 30.3
click at [255, 27] on div "Factures Avoirs 92084 Actions Trier Statut" at bounding box center [212, 30] width 390 height 28
type input "92688"
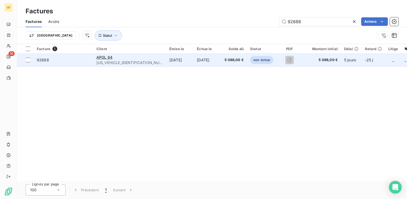
click at [127, 60] on span "APGL6400000000000" at bounding box center [129, 62] width 67 height 5
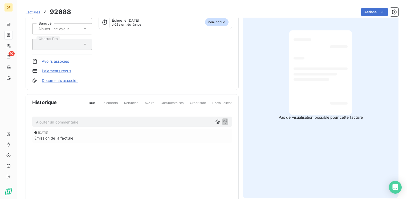
scroll to position [96, 0]
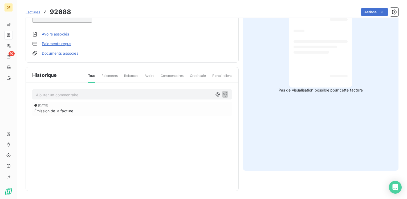
click at [81, 91] on p "Ajouter un commentaire ﻿" at bounding box center [124, 94] width 176 height 7
click at [224, 92] on icon "button" at bounding box center [224, 93] width 5 height 5
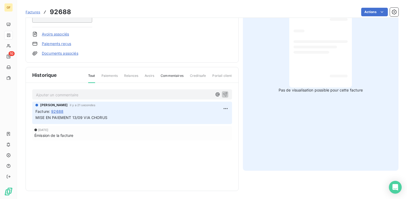
click at [33, 12] on span "Factures" at bounding box center [33, 12] width 15 height 4
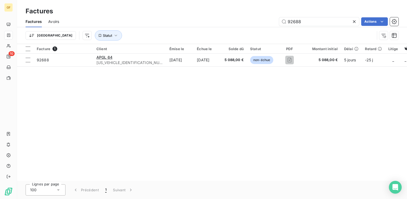
drag, startPoint x: 301, startPoint y: 20, endPoint x: 277, endPoint y: 26, distance: 24.5
click at [277, 26] on div "92688 Actions" at bounding box center [231, 21] width 333 height 9
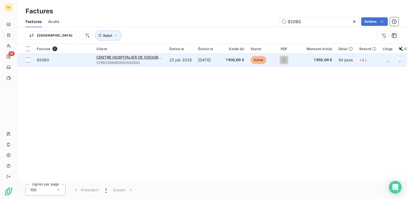
type input "92080"
click at [134, 55] on div "CENTRE HOSPITALIER DE [GEOGRAPHIC_DATA]" at bounding box center [129, 57] width 67 height 5
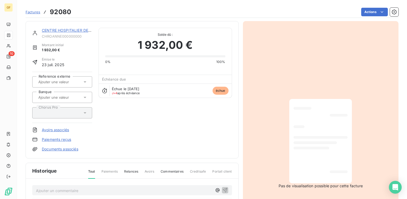
click at [55, 32] on link "CENTRE HOSPITALIER DE [GEOGRAPHIC_DATA]" at bounding box center [85, 30] width 86 height 5
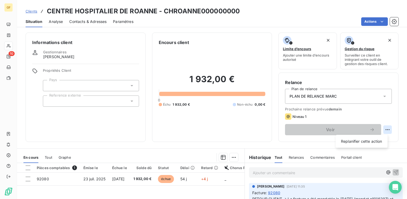
click at [384, 128] on html "GF 10 Clients CENTRE HOSPITALIER DE ROANNE - CHROANNE000000000 Situation Analys…" at bounding box center [203, 99] width 407 height 199
click at [374, 142] on div "Replanifier cette action" at bounding box center [362, 141] width 48 height 9
select select "8"
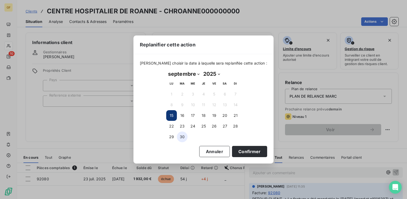
click at [182, 134] on button "30" at bounding box center [182, 136] width 11 height 11
click at [235, 148] on button "Confirmer" at bounding box center [249, 151] width 35 height 11
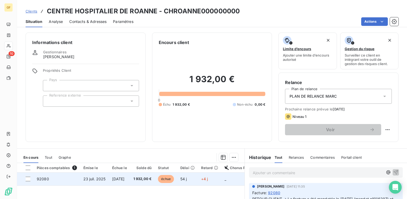
click at [101, 176] on span "23 juil. 2025" at bounding box center [94, 178] width 22 height 5
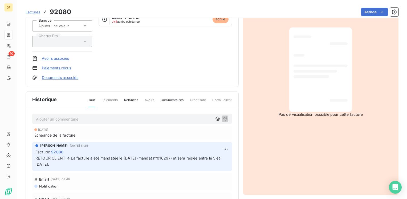
scroll to position [80, 0]
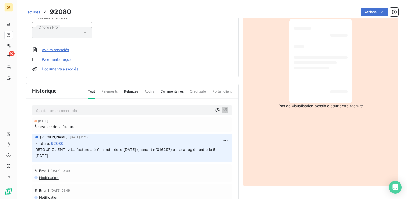
click at [57, 109] on p "Ajouter un commentaire ﻿" at bounding box center [124, 110] width 176 height 7
click at [223, 108] on icon "button" at bounding box center [225, 110] width 5 height 5
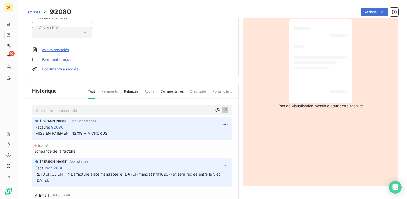
scroll to position [0, 0]
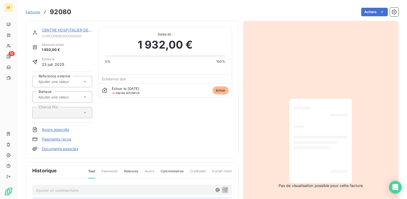
click at [32, 10] on span "Factures" at bounding box center [33, 12] width 15 height 4
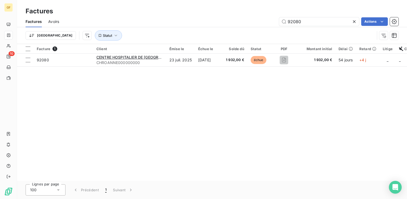
drag, startPoint x: 304, startPoint y: 20, endPoint x: 257, endPoint y: 31, distance: 48.7
click at [257, 31] on div "Factures Avoirs 92080 Actions Trier Statut" at bounding box center [212, 30] width 390 height 28
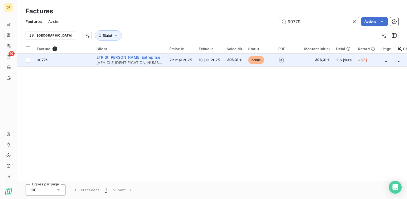
type input "90779"
click at [128, 59] on span "ETP St [PERSON_NAME] Entreprise" at bounding box center [128, 57] width 64 height 5
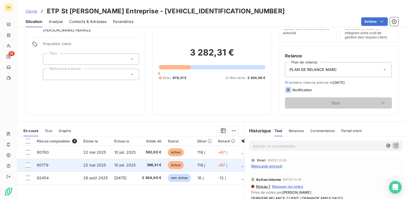
click at [139, 162] on td "10 juil. 2025" at bounding box center [125, 164] width 28 height 13
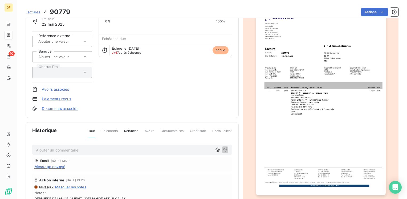
scroll to position [80, 0]
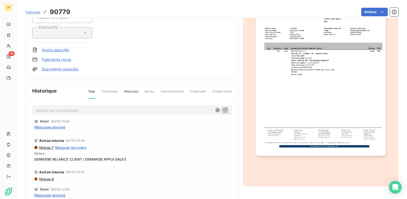
click at [73, 111] on p "Ajouter un commentaire ﻿" at bounding box center [124, 110] width 176 height 7
click at [222, 107] on icon "button" at bounding box center [224, 109] width 5 height 5
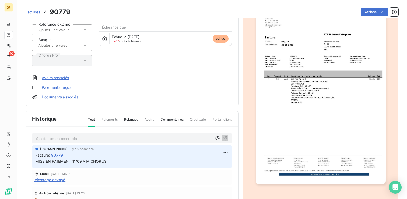
scroll to position [0, 0]
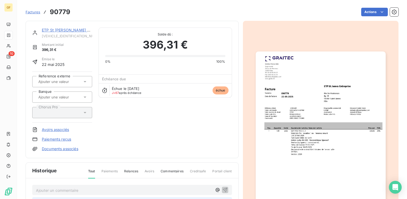
click at [46, 28] on link "ETP St [PERSON_NAME] Entreprise" at bounding box center [73, 30] width 63 height 5
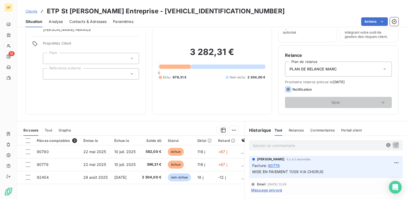
scroll to position [53, 0]
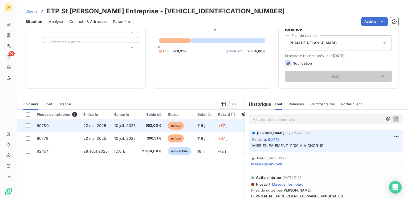
click at [94, 125] on span "22 mai 2025" at bounding box center [94, 125] width 23 height 5
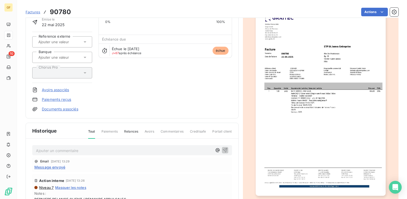
scroll to position [53, 0]
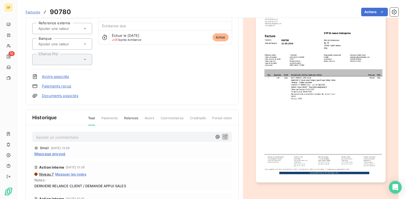
click at [59, 135] on p "Ajouter un commentaire ﻿" at bounding box center [124, 137] width 176 height 7
click at [222, 134] on icon "button" at bounding box center [224, 136] width 5 height 5
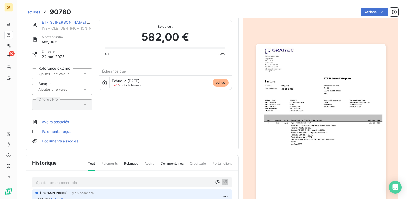
scroll to position [0, 0]
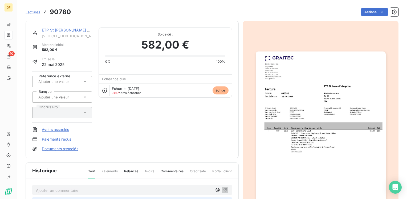
click at [70, 30] on link "ETP St [PERSON_NAME] Entreprise" at bounding box center [73, 30] width 63 height 5
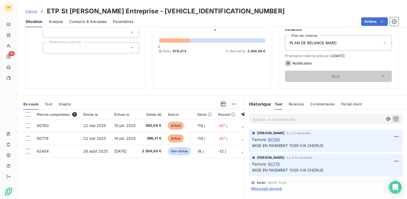
scroll to position [27, 0]
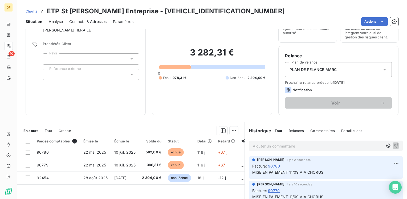
click at [312, 90] on div "Notification" at bounding box center [338, 90] width 107 height 6
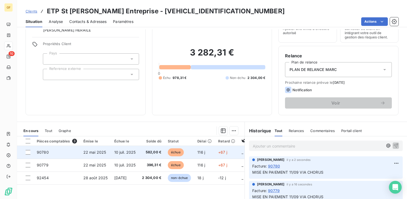
click at [133, 152] on span "10 juil. 2025" at bounding box center [125, 152] width 22 height 5
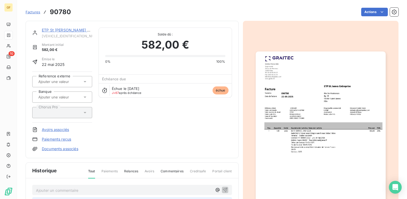
click at [57, 28] on link "ETP St [PERSON_NAME] Entreprise" at bounding box center [73, 30] width 63 height 5
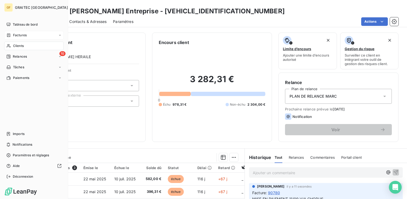
click at [15, 36] on span "Factures" at bounding box center [20, 35] width 14 height 5
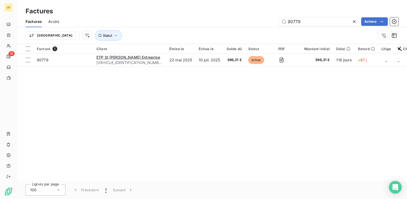
drag, startPoint x: 311, startPoint y: 21, endPoint x: 242, endPoint y: 30, distance: 69.8
click at [242, 30] on div "Factures Avoirs 90779 Actions Trier Statut" at bounding box center [212, 30] width 390 height 28
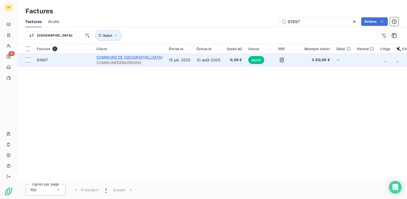
type input "91897"
click at [129, 58] on span "COMMUNE DE BARR" at bounding box center [129, 57] width 66 height 5
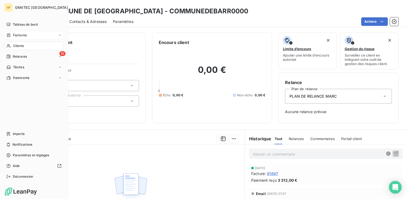
click at [15, 46] on span "Clients" at bounding box center [18, 45] width 11 height 5
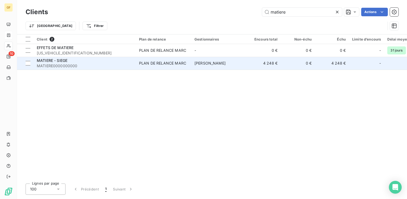
type input "matiere"
click at [127, 62] on div "MATIERE - SIEGE" at bounding box center [85, 60] width 96 height 5
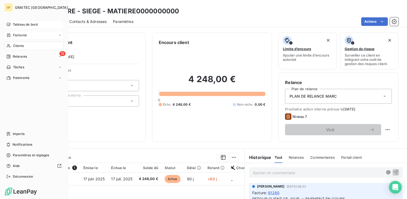
click at [25, 23] on span "Tableau de bord" at bounding box center [25, 24] width 25 height 5
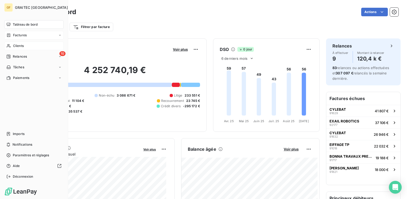
click at [15, 24] on span "Tableau de bord" at bounding box center [25, 24] width 25 height 5
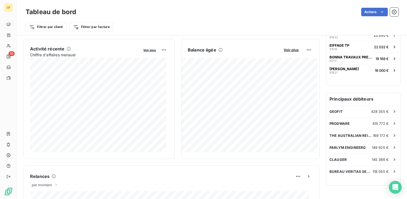
scroll to position [106, 0]
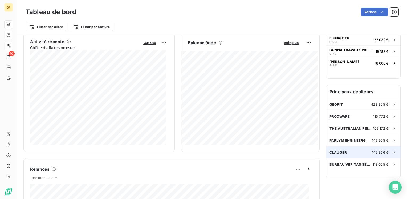
click at [334, 150] on span "CLAUGER" at bounding box center [337, 152] width 17 height 4
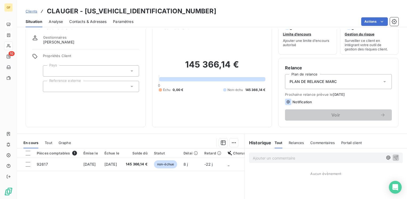
scroll to position [27, 0]
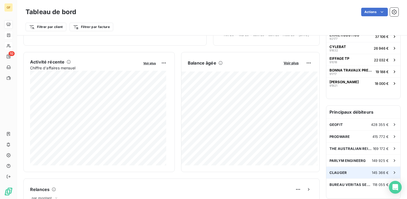
scroll to position [106, 0]
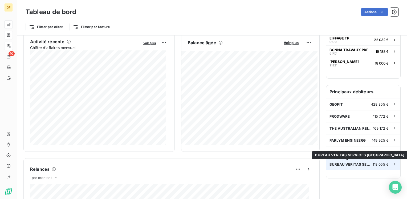
click at [342, 163] on span "BUREAU VERITAS SERVICES [GEOGRAPHIC_DATA]" at bounding box center [350, 164] width 43 height 4
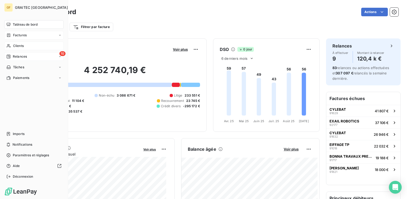
click at [19, 58] on span "Relances" at bounding box center [20, 56] width 14 height 5
